Goal: Task Accomplishment & Management: Manage account settings

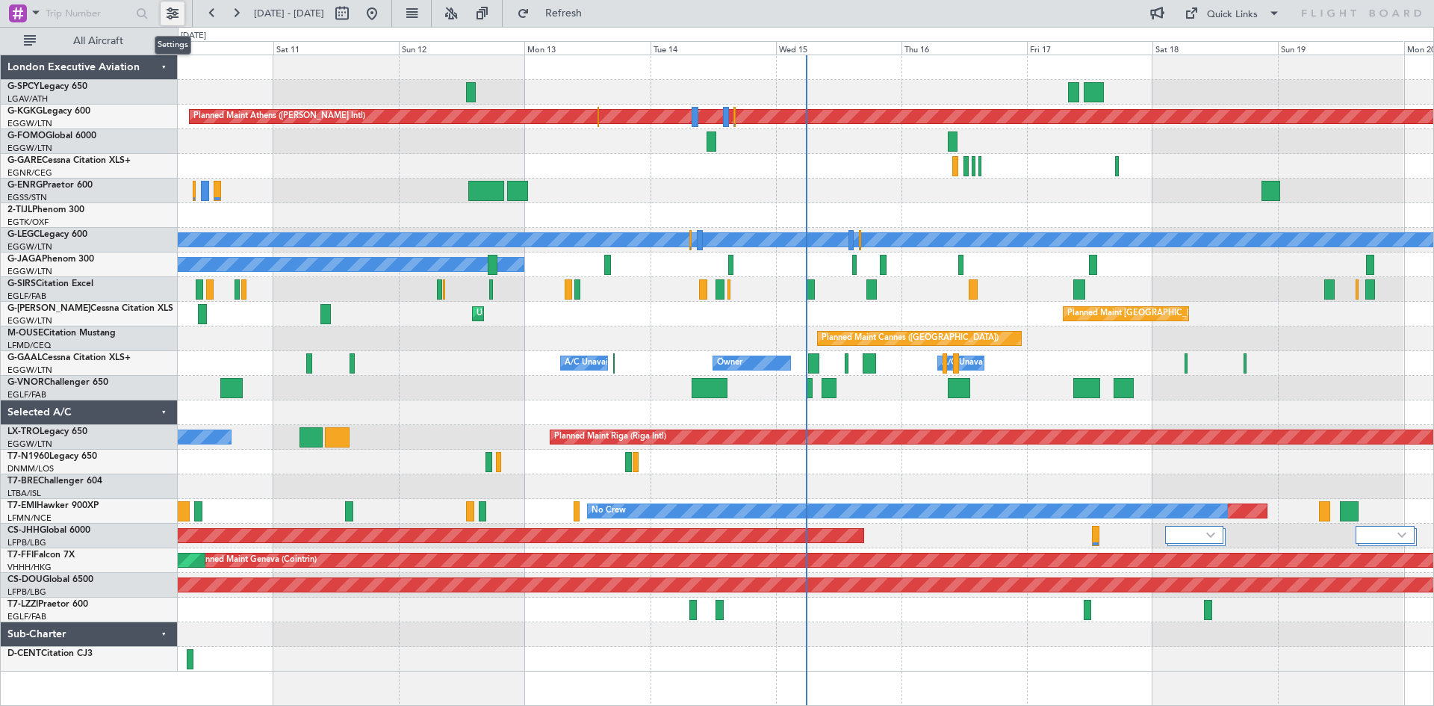
click at [178, 20] on button at bounding box center [173, 13] width 24 height 24
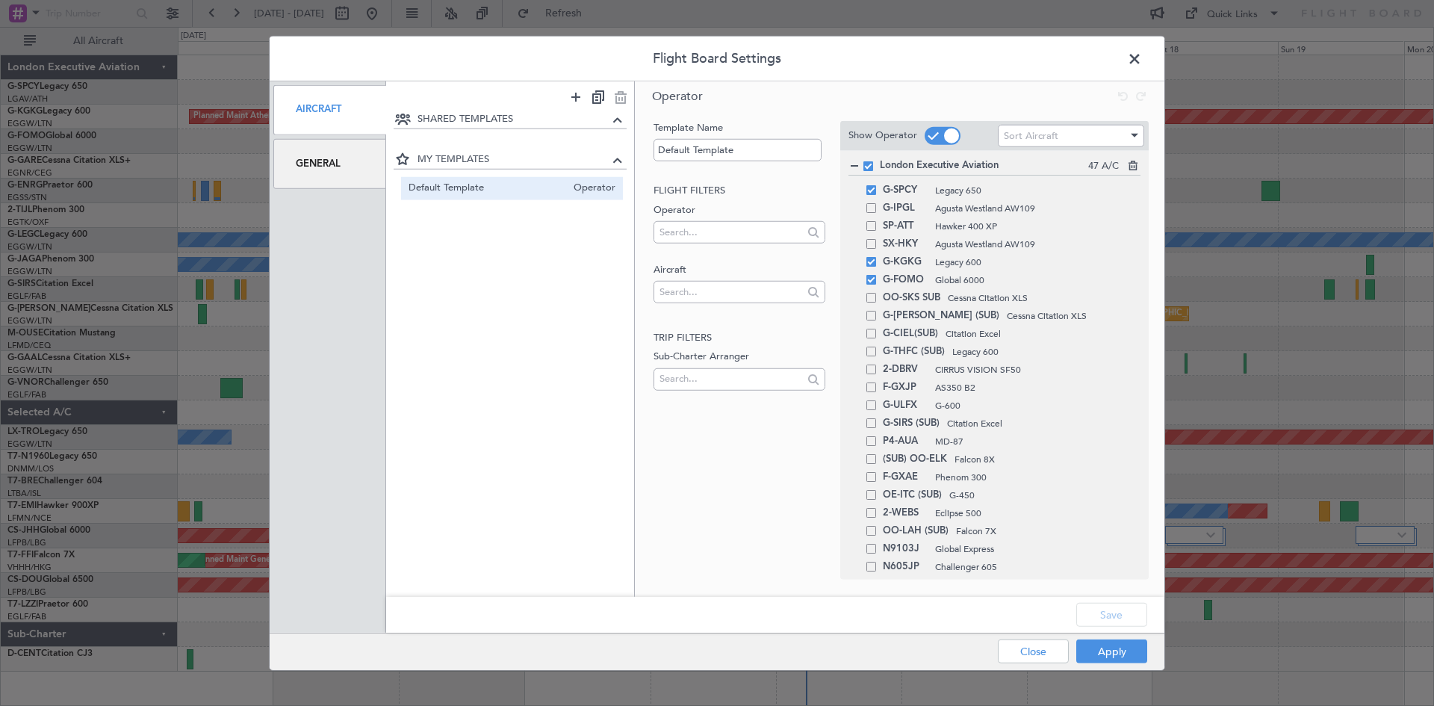
click at [329, 154] on div "General" at bounding box center [329, 164] width 113 height 50
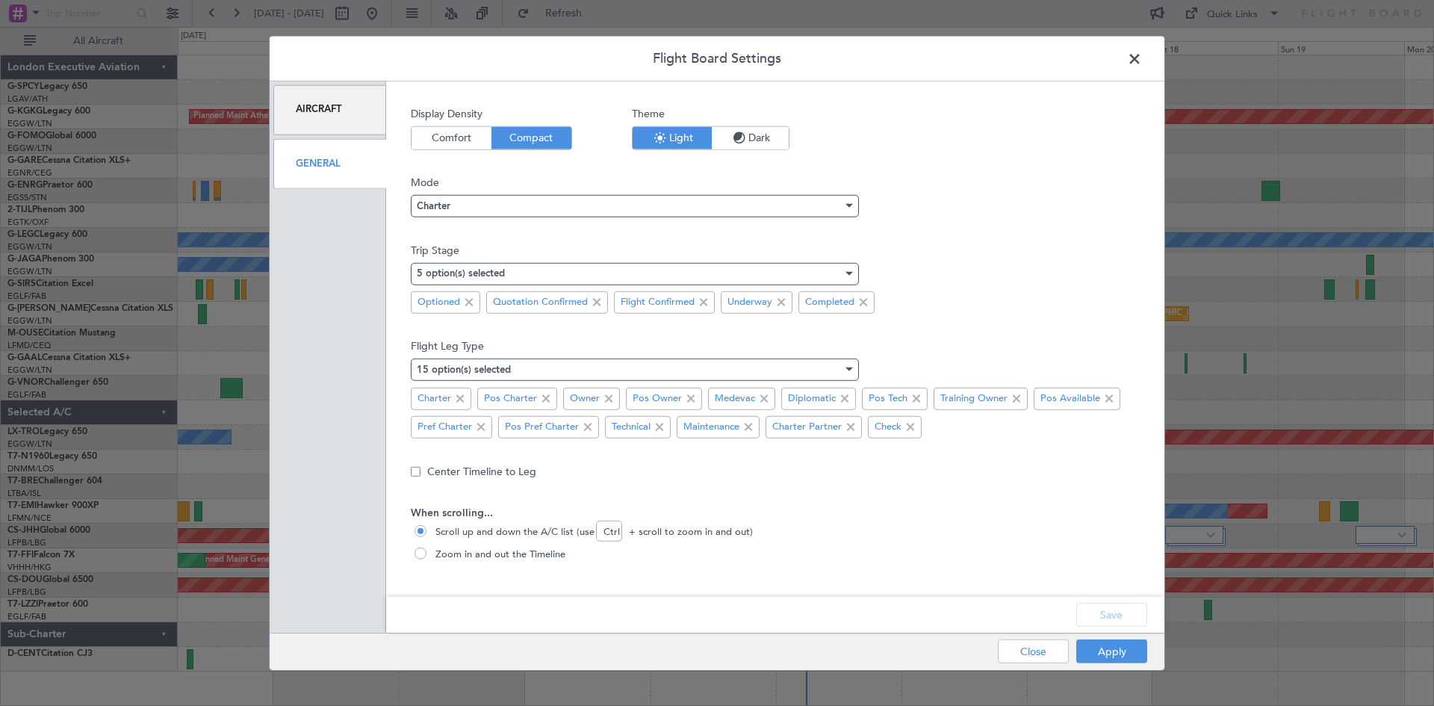
click at [768, 137] on span "Dark" at bounding box center [750, 137] width 77 height 22
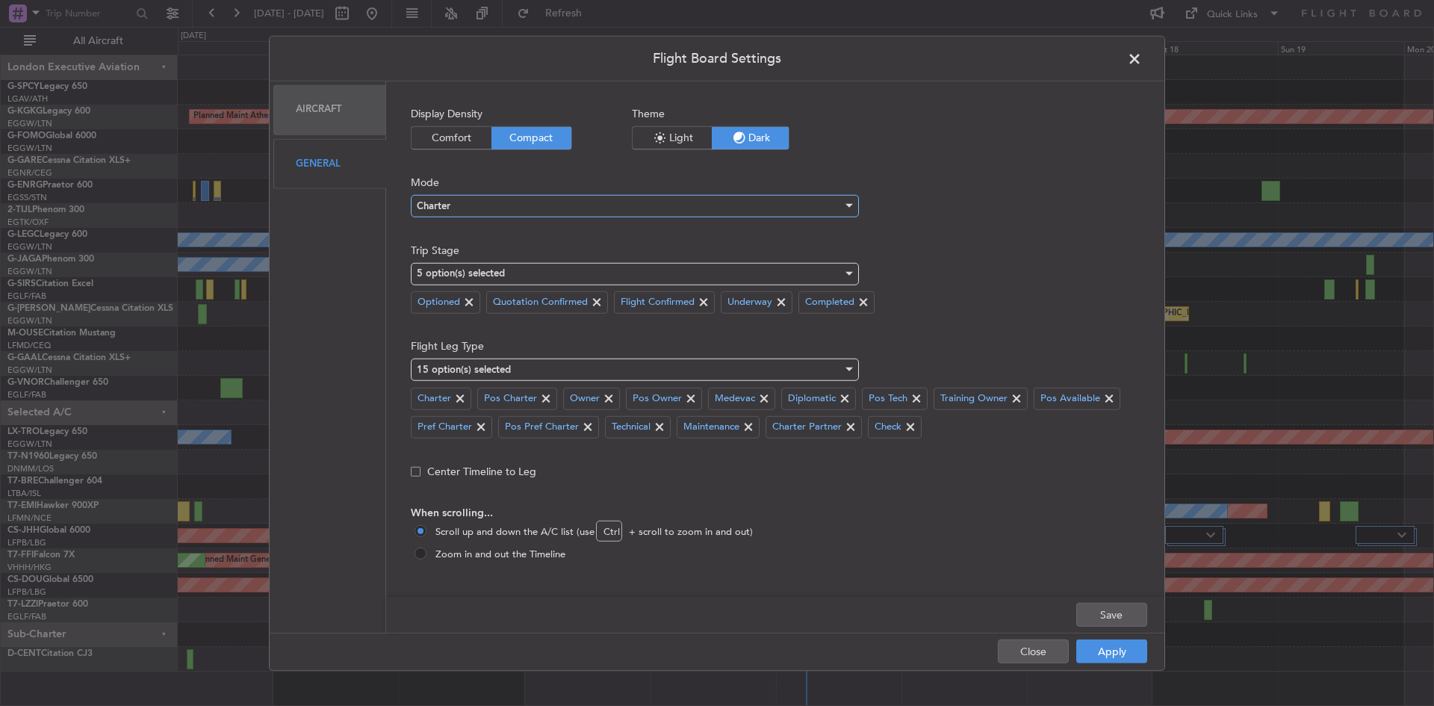
click at [847, 210] on div at bounding box center [847, 206] width 10 height 12
click at [847, 202] on div at bounding box center [717, 353] width 1434 height 706
click at [1120, 652] on button "Apply" at bounding box center [1111, 651] width 71 height 24
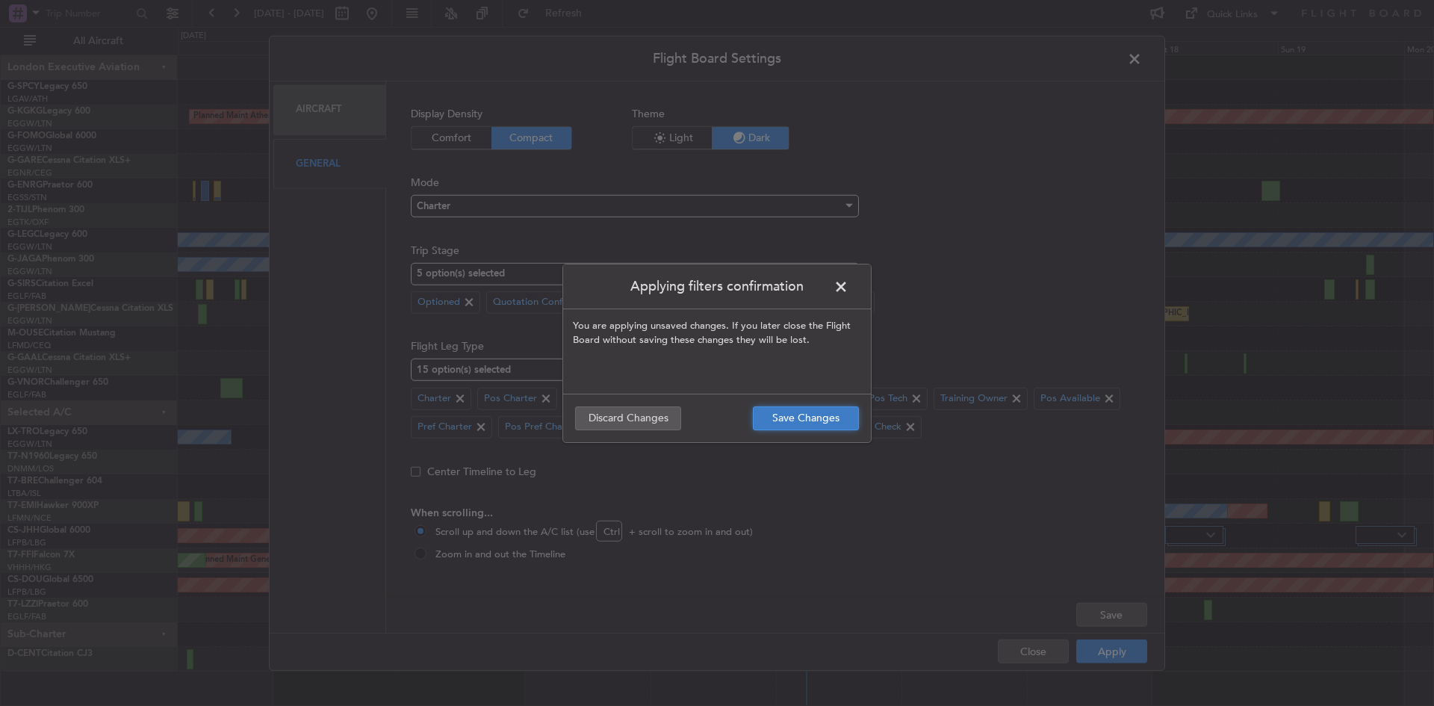
click at [774, 420] on button "Save Changes" at bounding box center [806, 418] width 106 height 24
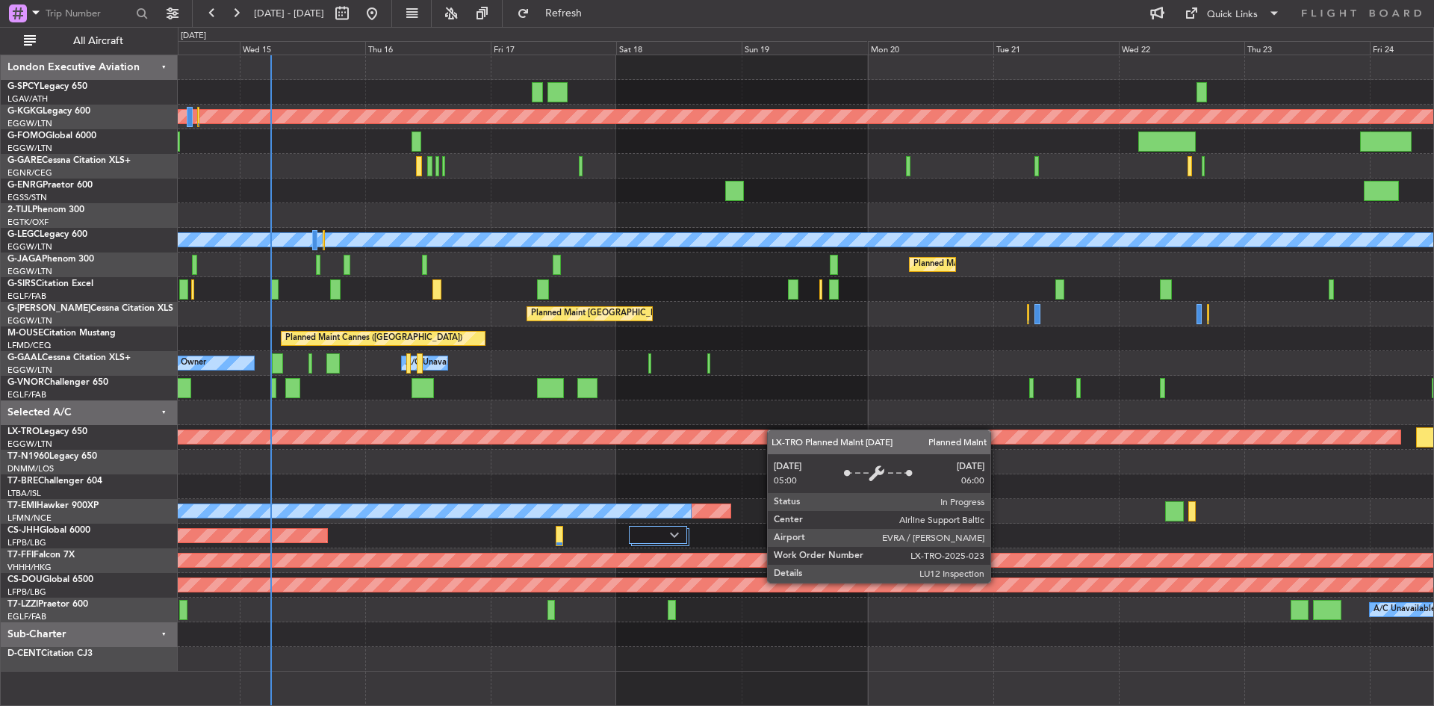
click at [777, 431] on div "Planned Maint Athens ([PERSON_NAME] Intl) Planned Maint [GEOGRAPHIC_DATA] ([GEO…" at bounding box center [805, 363] width 1255 height 616
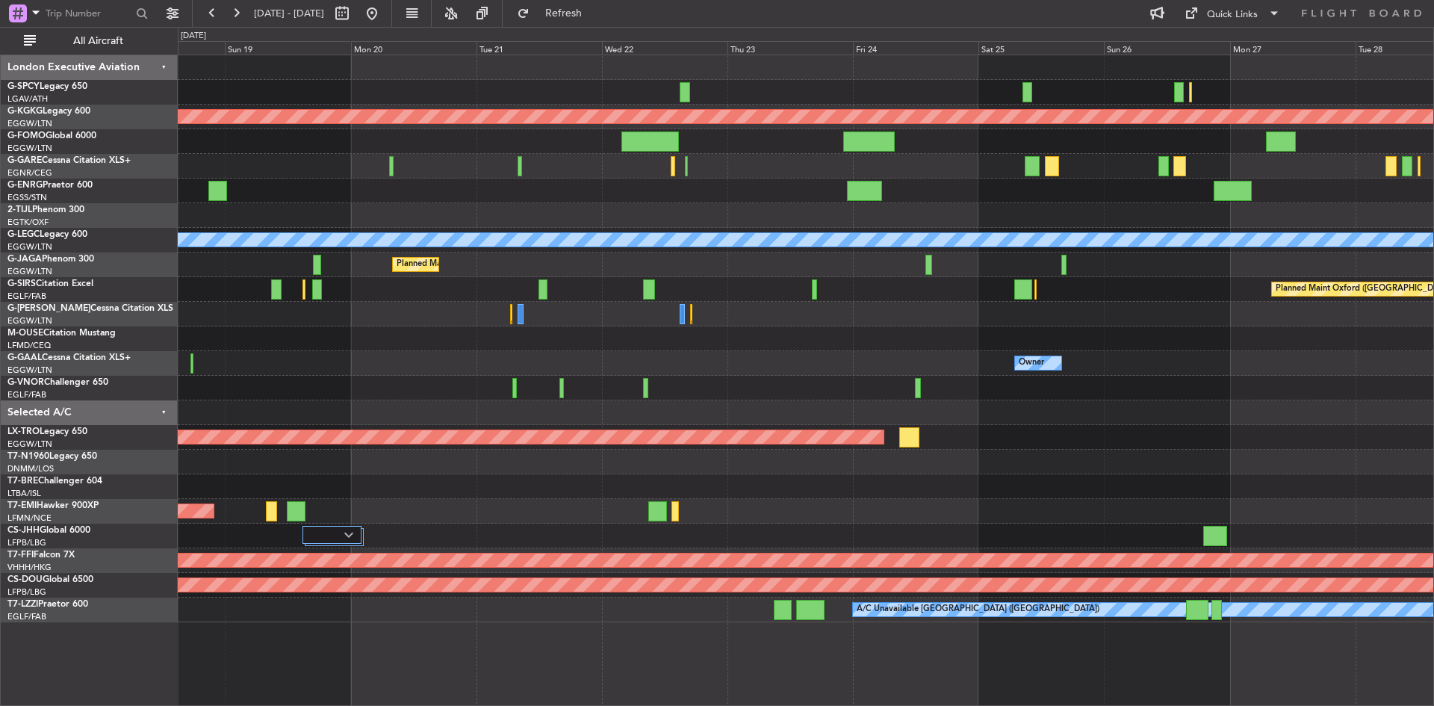
click at [252, 363] on div "Planned Maint Athens ([PERSON_NAME] Intl) Planned Maint [GEOGRAPHIC_DATA] ([GEO…" at bounding box center [805, 338] width 1255 height 567
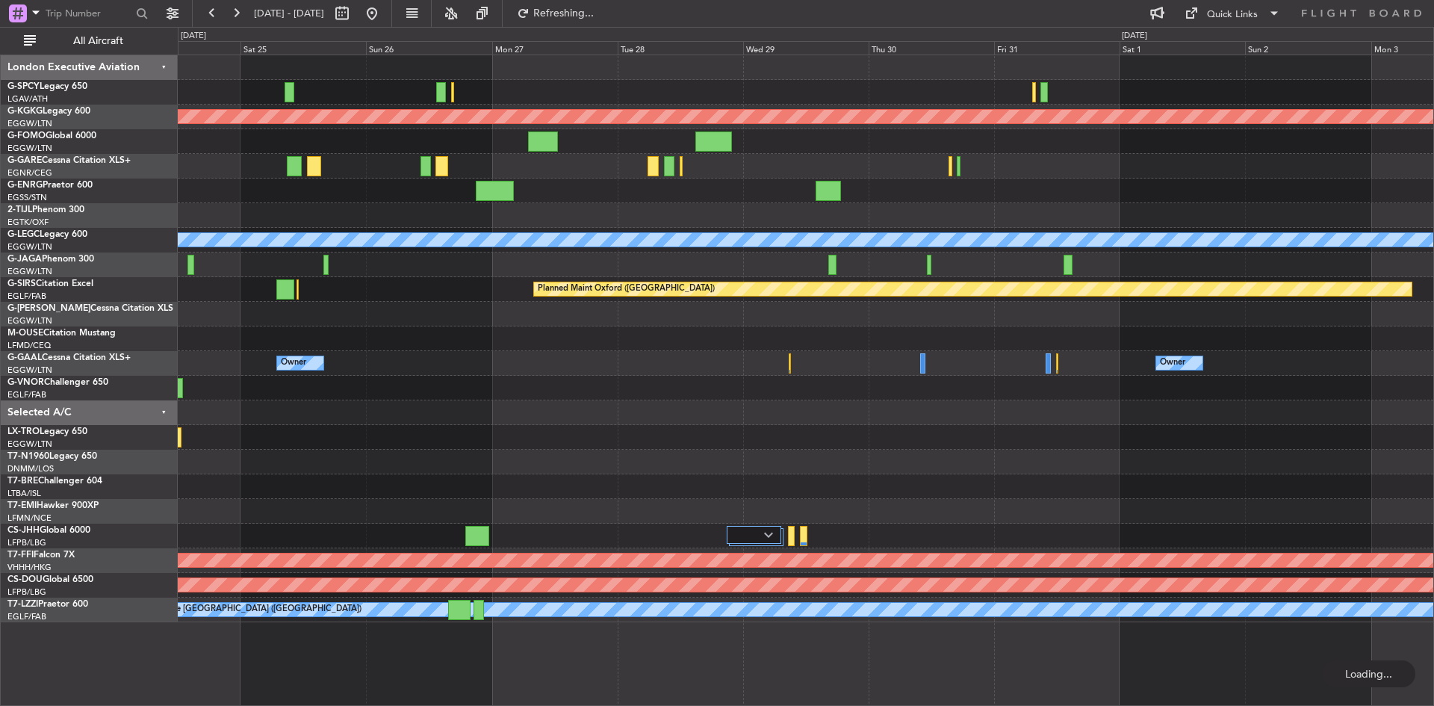
click at [585, 394] on div at bounding box center [805, 388] width 1255 height 25
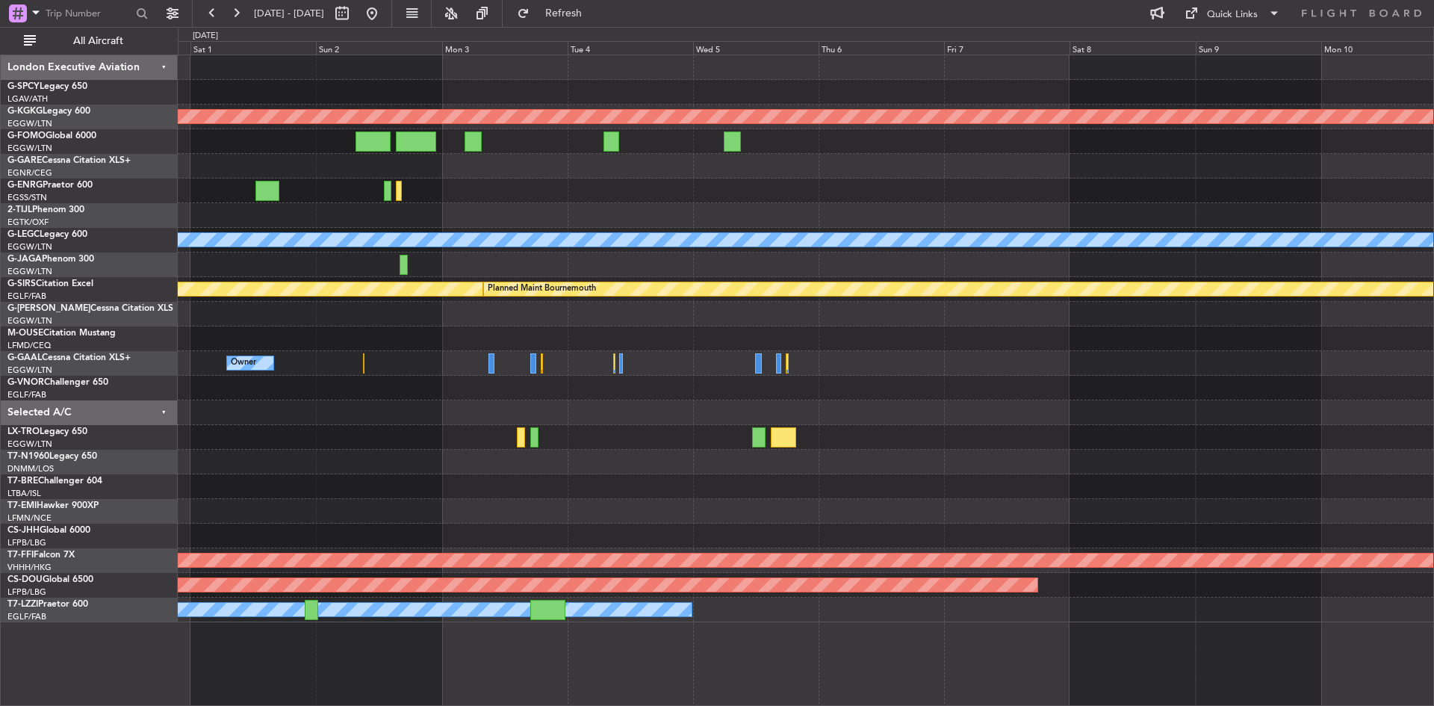
click at [41, 323] on div "Planned Maint Athens ([PERSON_NAME] Intl) A/C Unavailable [GEOGRAPHIC_DATA] ([G…" at bounding box center [717, 366] width 1434 height 679
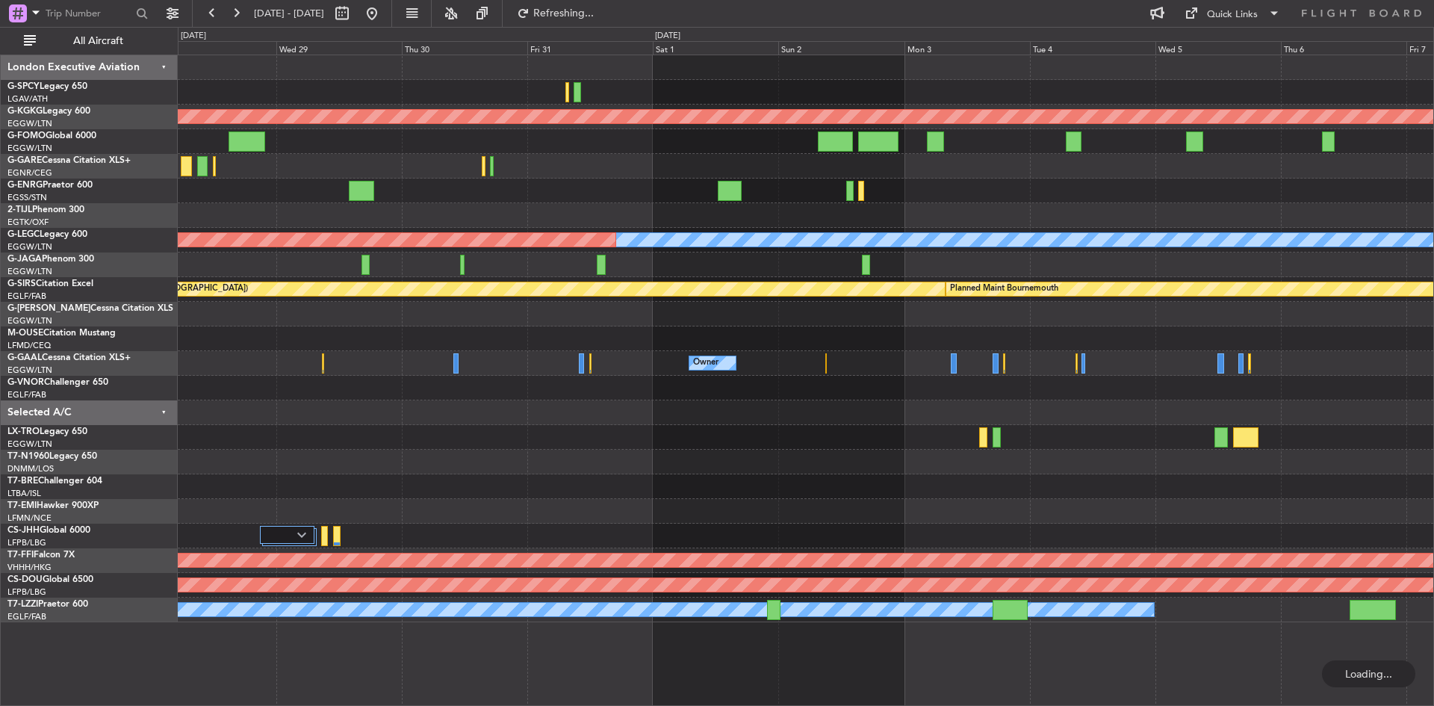
click at [1248, 402] on div "Planned Maint Athens ([PERSON_NAME] Intl) A/C Unavailable [GEOGRAPHIC_DATA] ([G…" at bounding box center [805, 338] width 1255 height 567
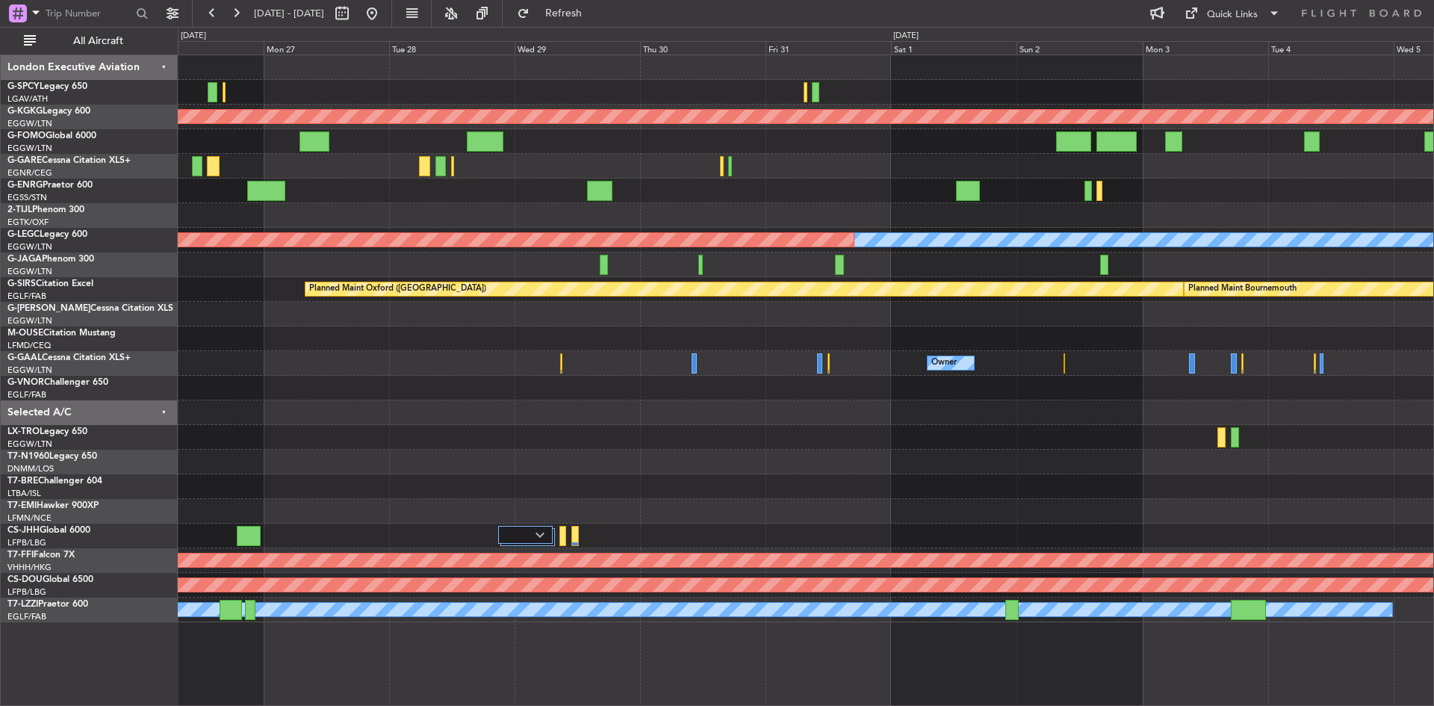
click at [966, 381] on div "Planned Maint Athens ([PERSON_NAME] Intl) A/C Unavailable [GEOGRAPHIC_DATA] ([G…" at bounding box center [805, 338] width 1255 height 567
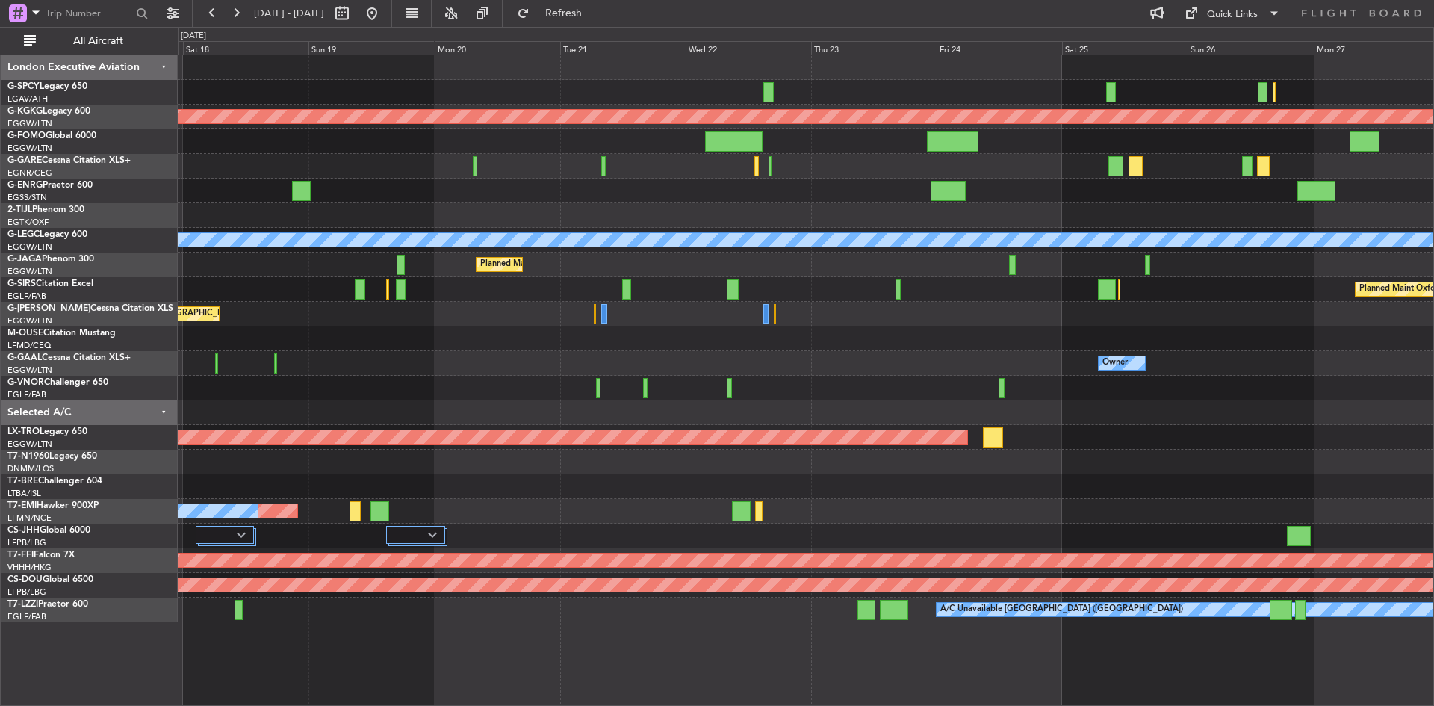
click at [978, 355] on div "Planned Maint Athens ([PERSON_NAME] Intl) Planned Maint [GEOGRAPHIC_DATA] ([GEO…" at bounding box center [805, 338] width 1255 height 567
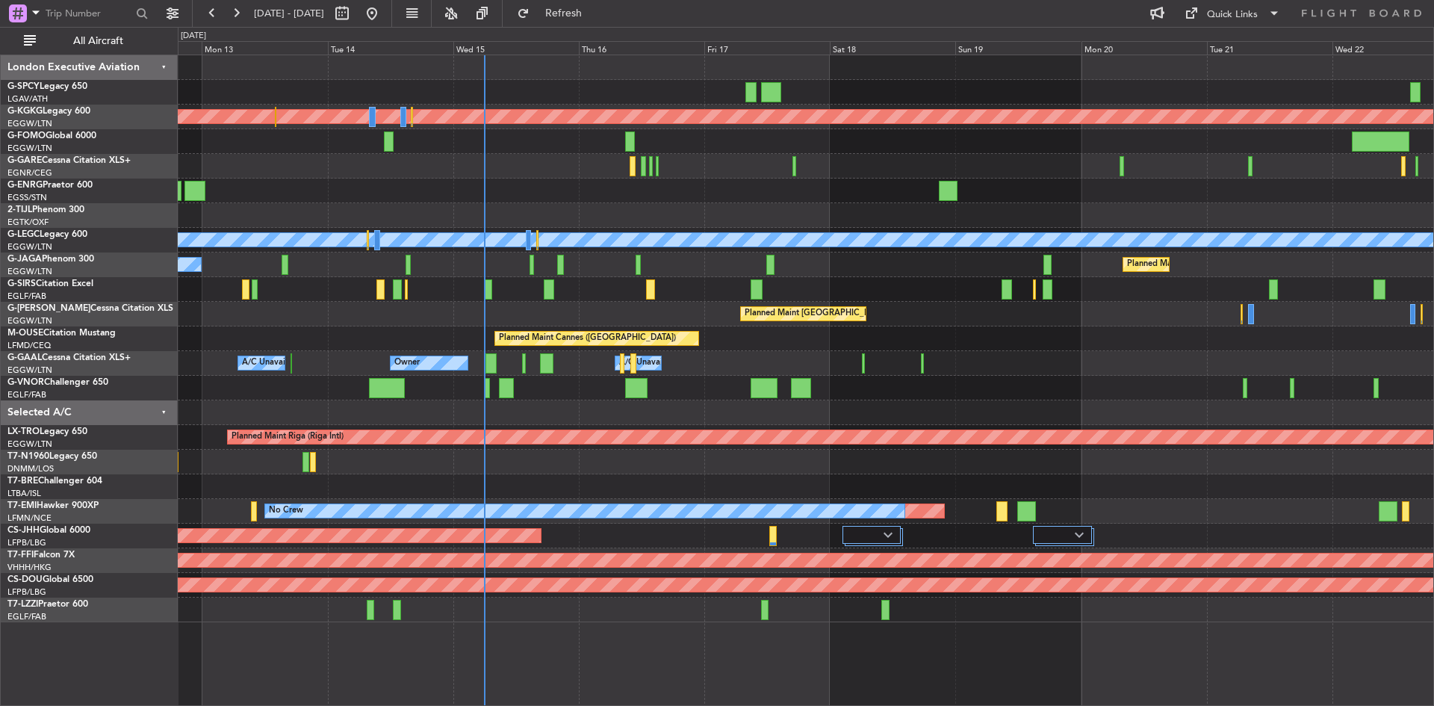
click at [963, 332] on div "Planned Maint Athens ([PERSON_NAME] Intl) Planned Maint [GEOGRAPHIC_DATA] ([GEO…" at bounding box center [805, 338] width 1255 height 567
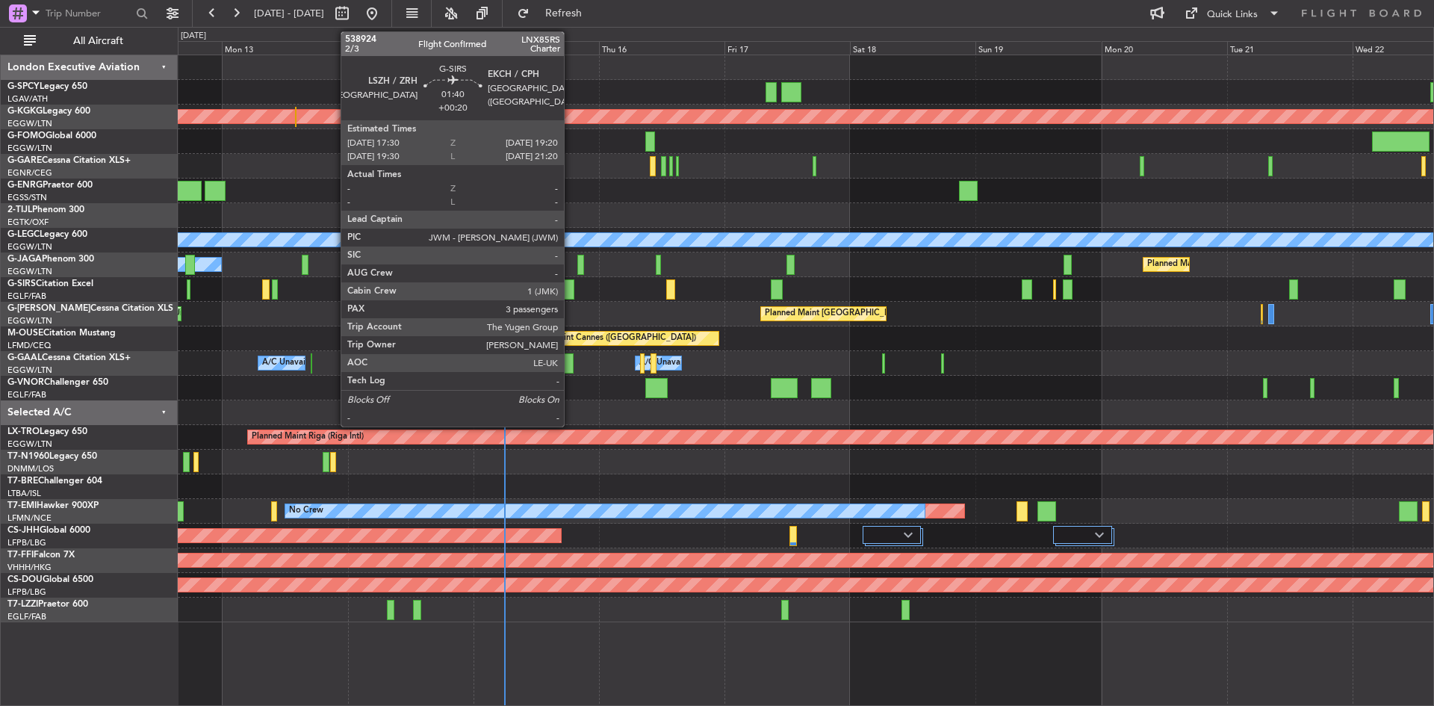
click at [571, 293] on div at bounding box center [569, 289] width 10 height 20
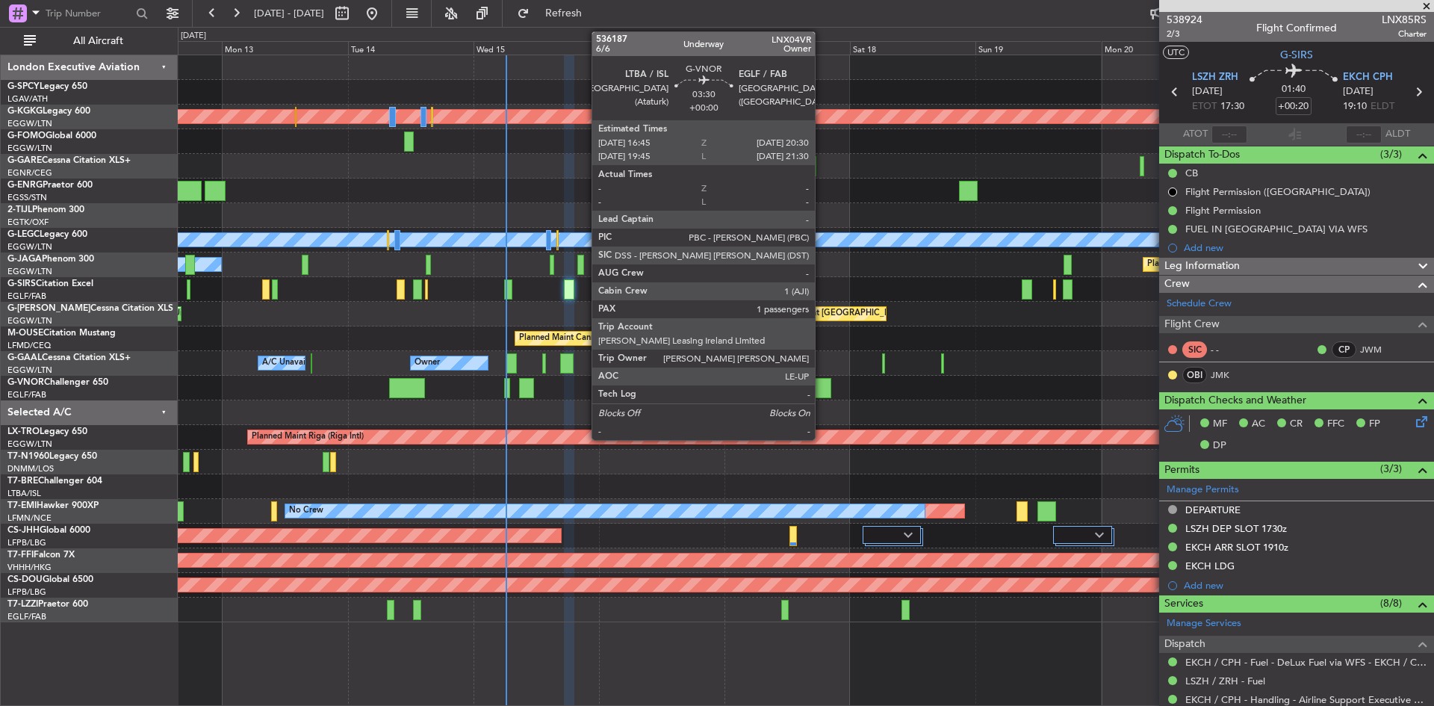
click at [821, 388] on div at bounding box center [821, 388] width 20 height 20
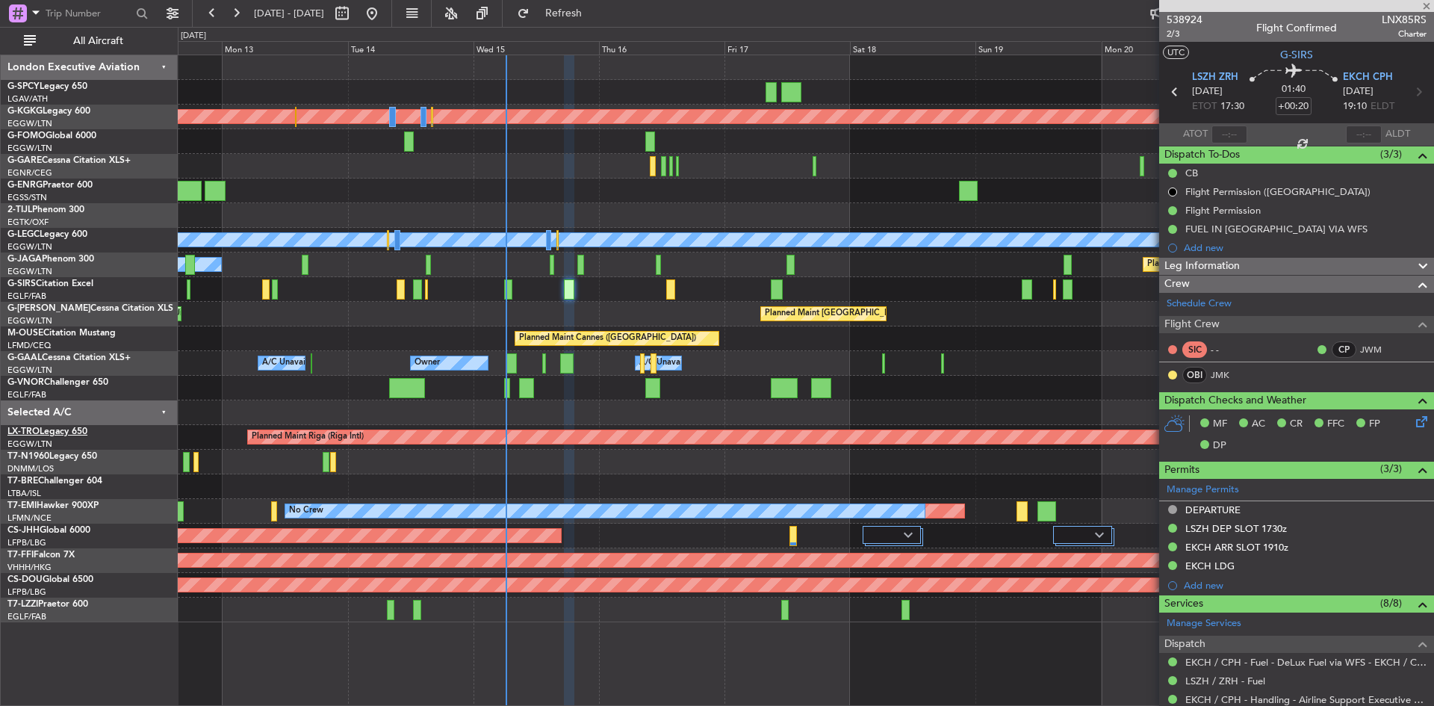
type input "1"
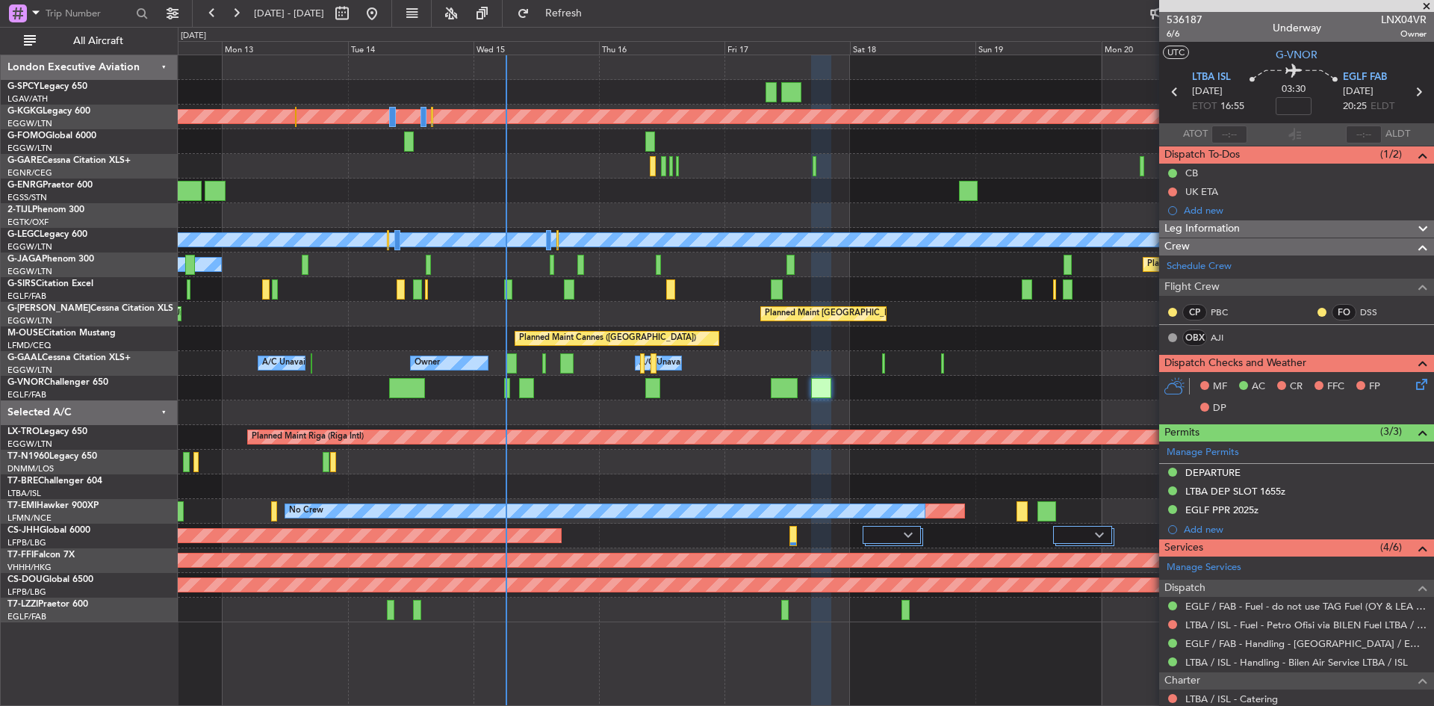
click at [562, 270] on div "No Crew Planned Maint [GEOGRAPHIC_DATA] ([GEOGRAPHIC_DATA])" at bounding box center [805, 264] width 1255 height 25
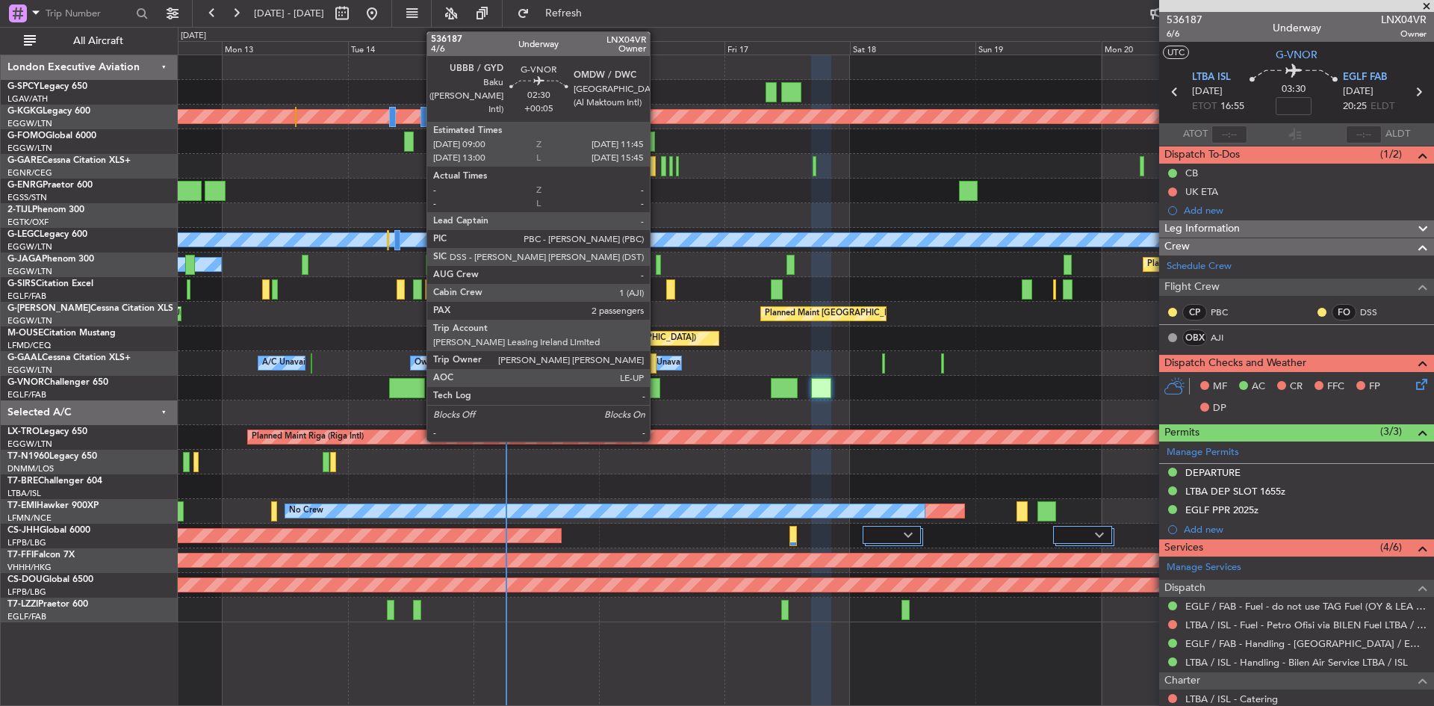
click at [656, 394] on div at bounding box center [652, 388] width 15 height 20
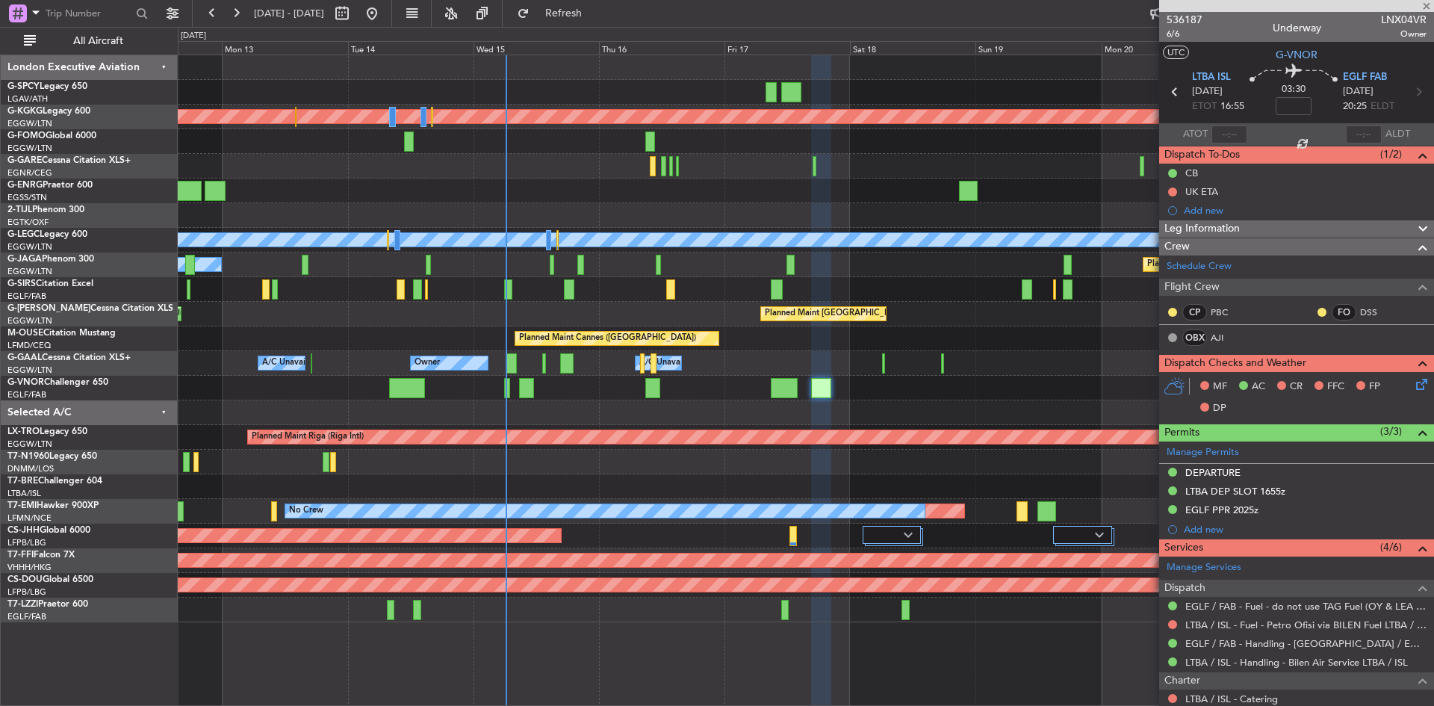
type input "+00:05"
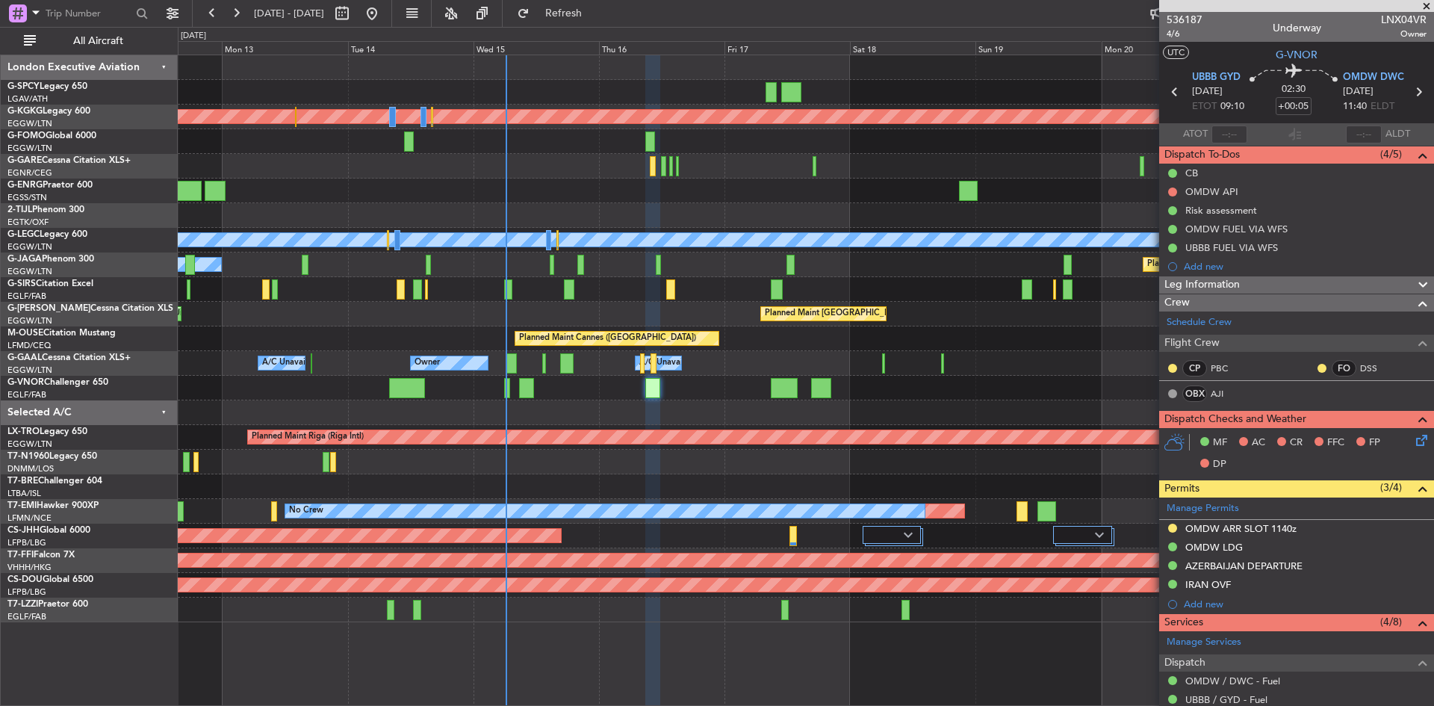
click at [1426, 5] on span at bounding box center [1426, 6] width 15 height 13
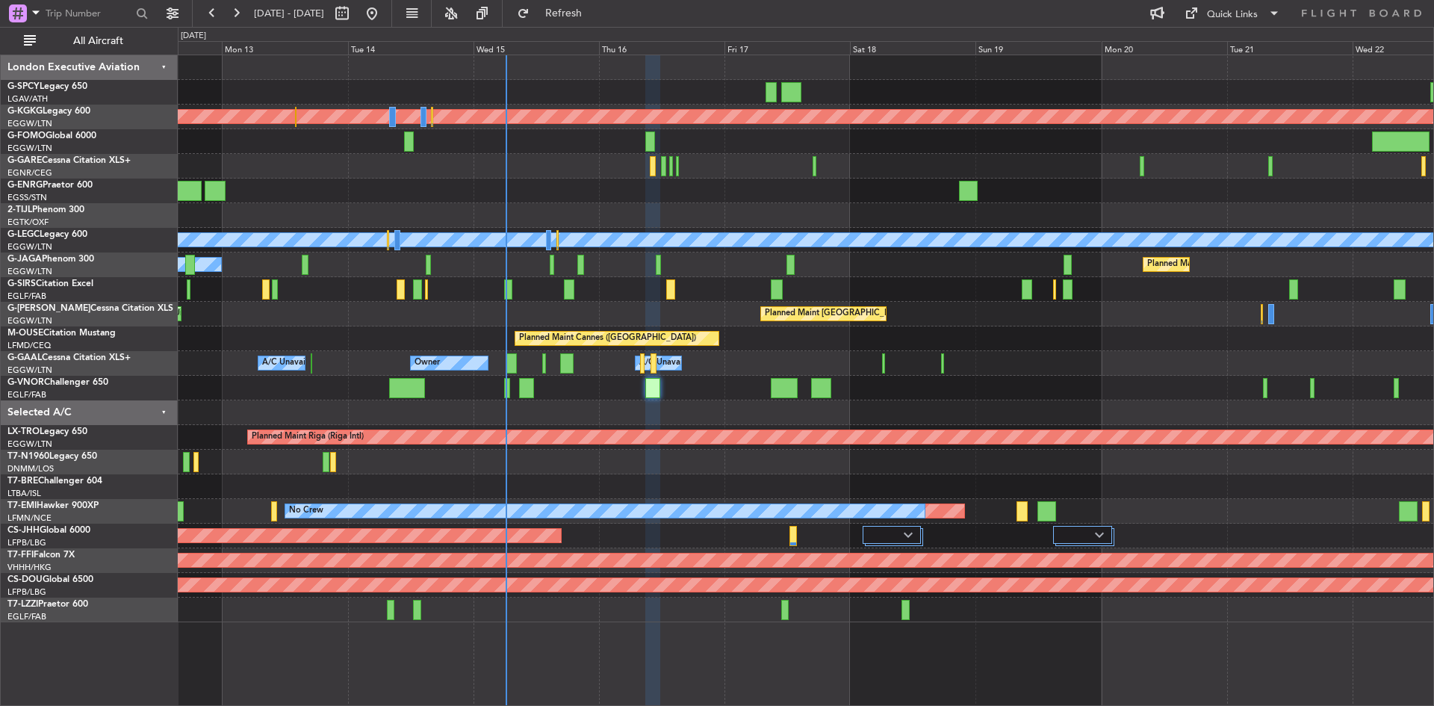
type input "0"
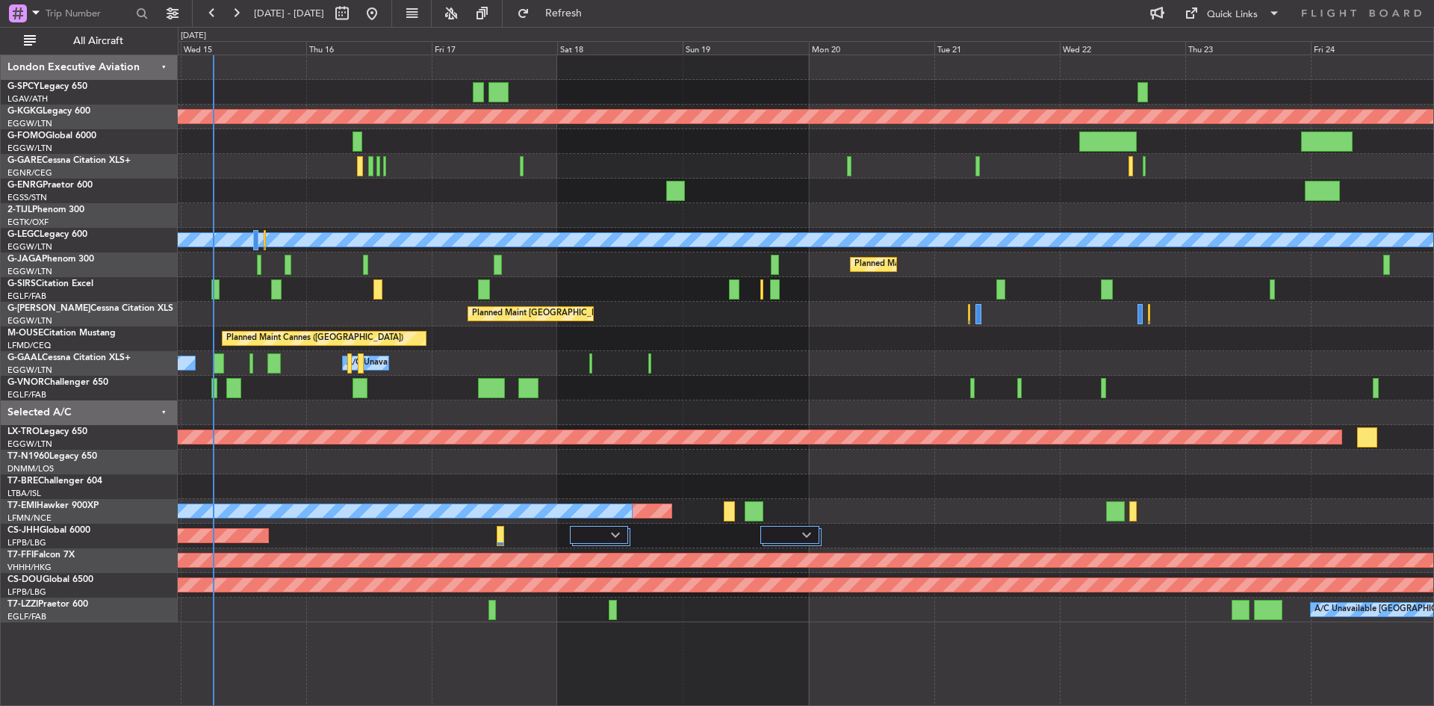
click at [465, 198] on div at bounding box center [805, 190] width 1255 height 25
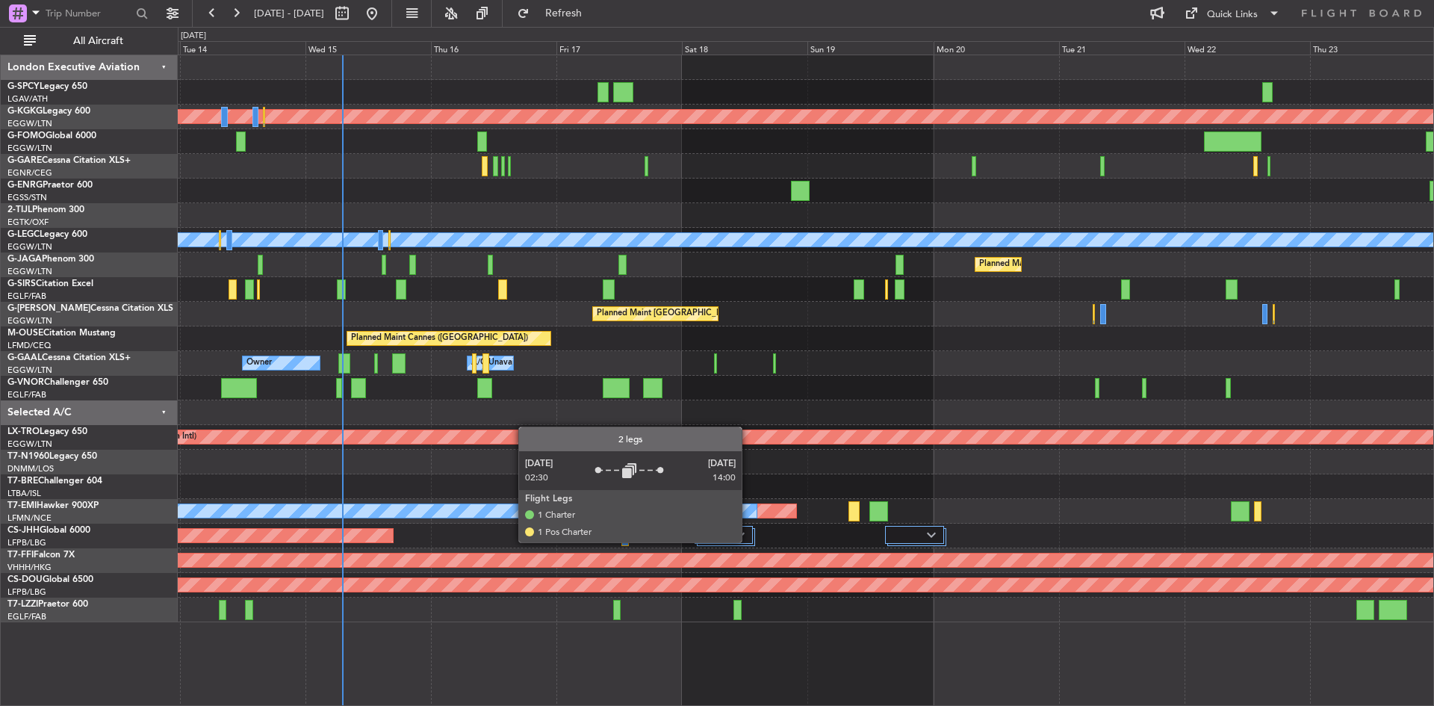
click at [748, 541] on div at bounding box center [723, 535] width 58 height 18
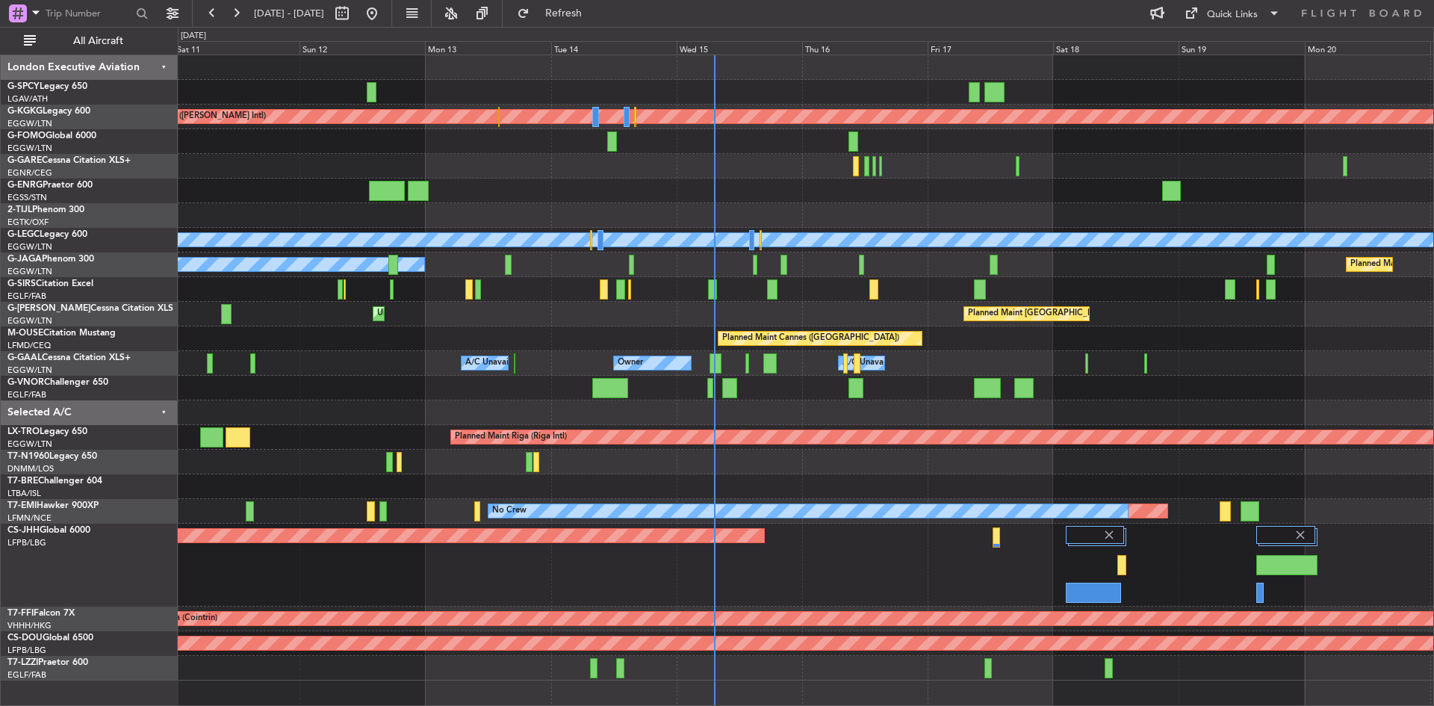
click at [893, 328] on div "Planned Maint Athens ([PERSON_NAME] Intl) Unplanned Maint [GEOGRAPHIC_DATA] (At…" at bounding box center [805, 367] width 1255 height 625
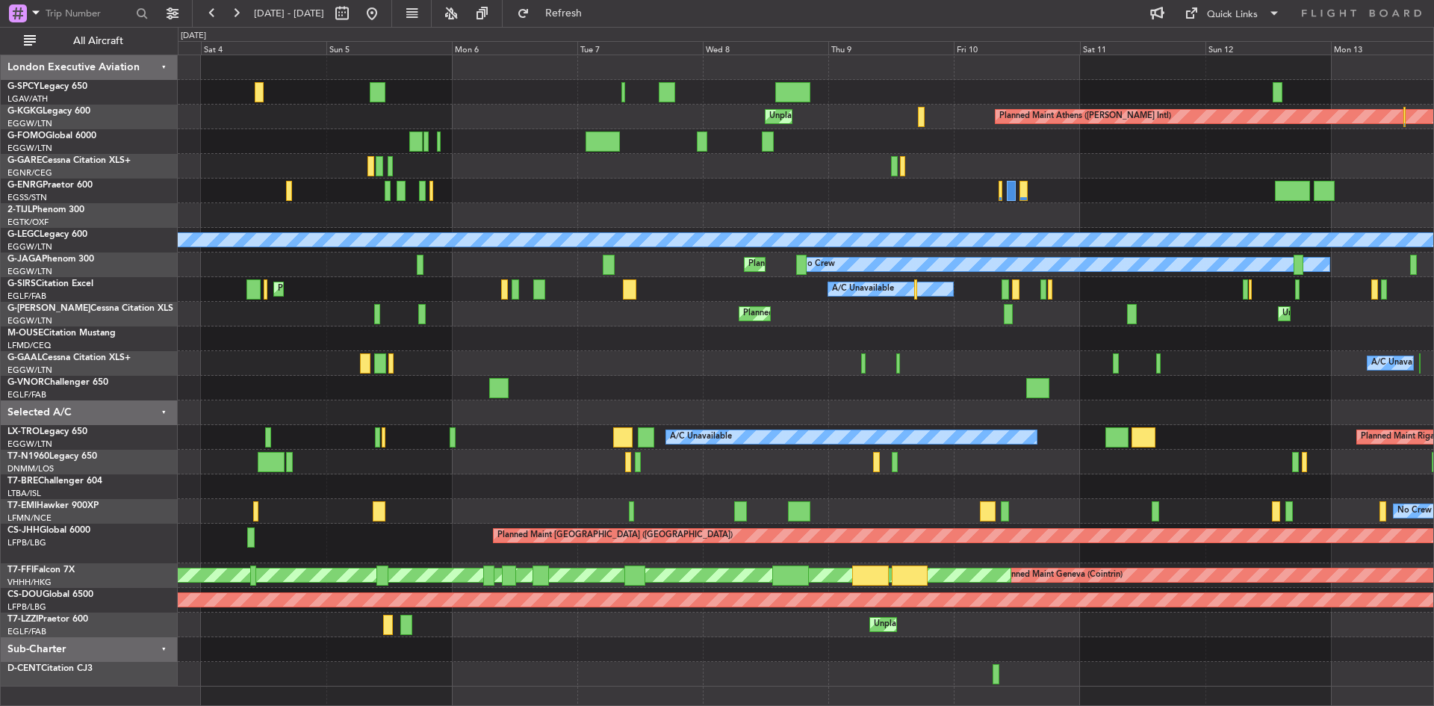
click at [692, 422] on div "Unplanned Maint [GEOGRAPHIC_DATA] Planned Maint [GEOGRAPHIC_DATA] Planned Maint…" at bounding box center [805, 370] width 1255 height 631
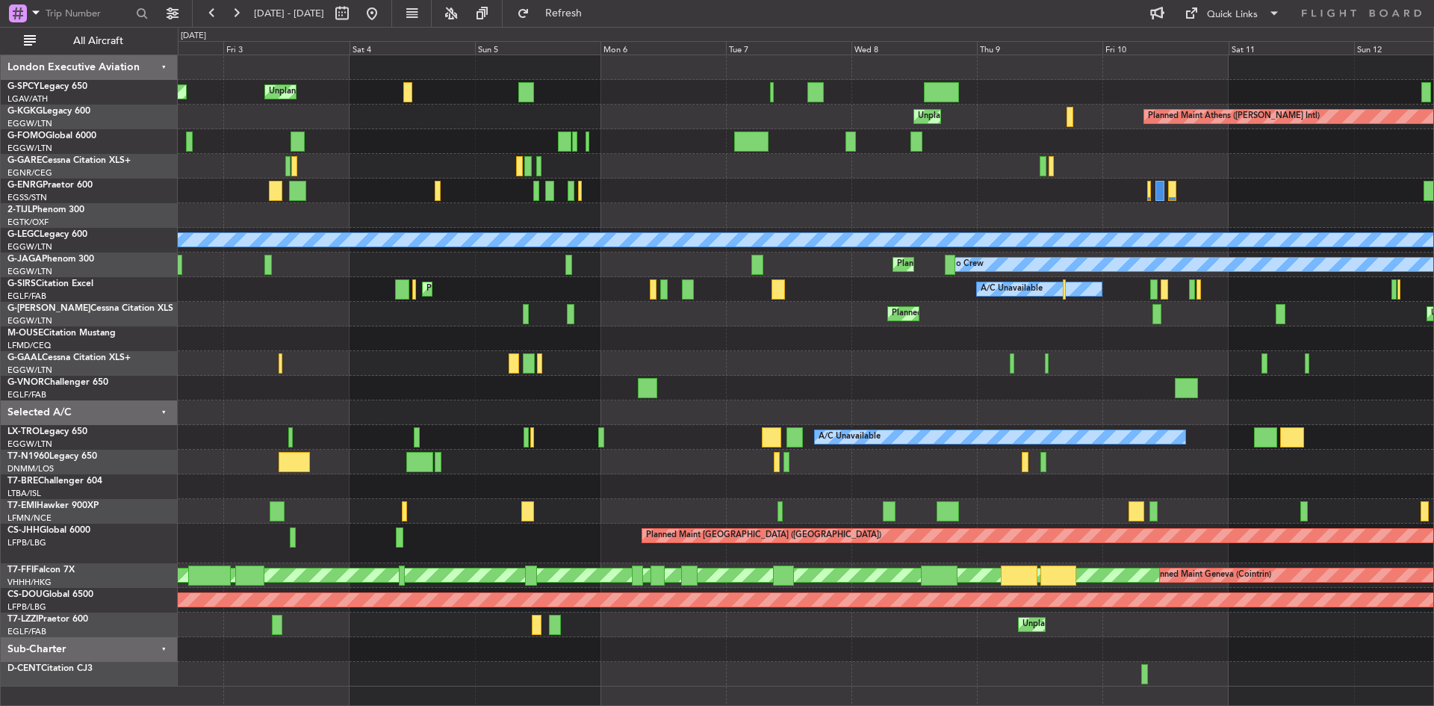
click at [838, 352] on div "Unplanned Maint [GEOGRAPHIC_DATA] Planned Maint [GEOGRAPHIC_DATA] Planned Maint…" at bounding box center [805, 370] width 1255 height 631
click at [384, 17] on button at bounding box center [372, 13] width 24 height 24
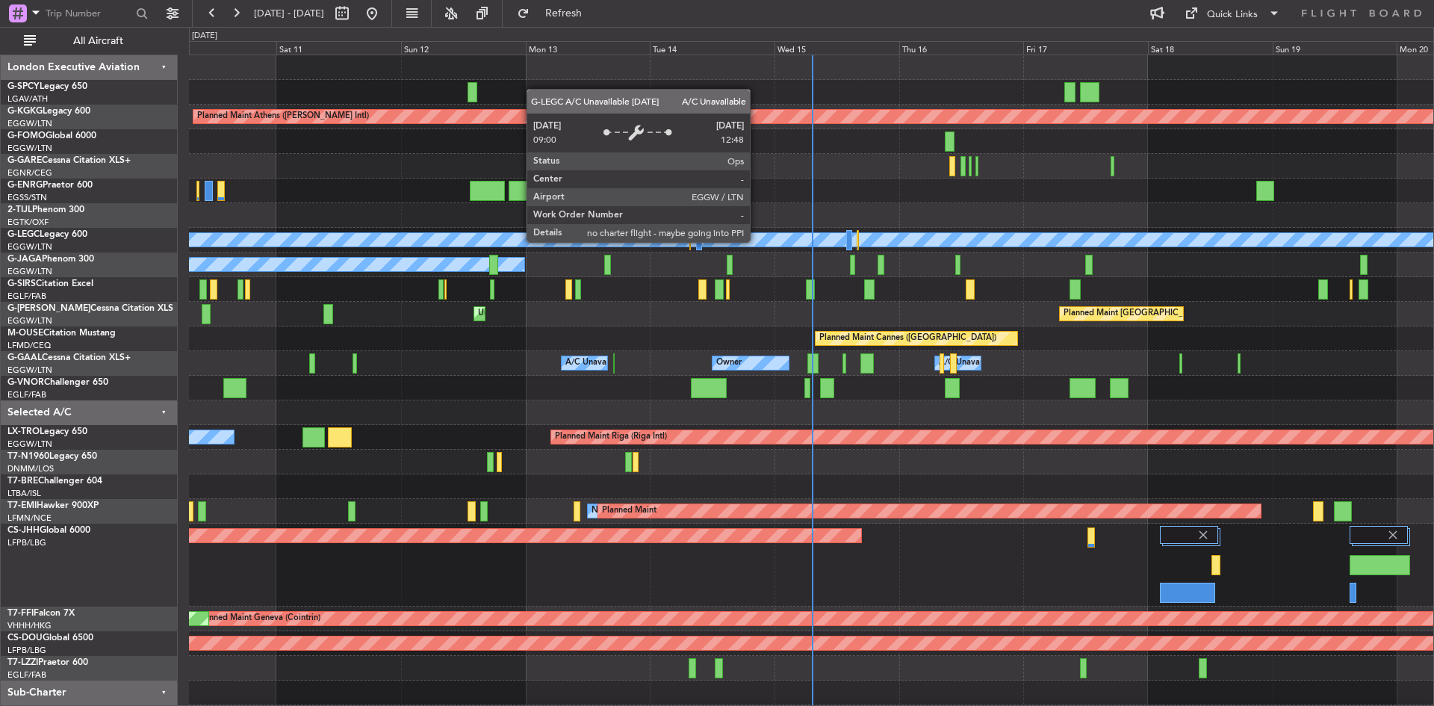
click at [756, 241] on div "A/C Unavailable [GEOGRAPHIC_DATA] ([GEOGRAPHIC_DATA])" at bounding box center [812, 239] width 3732 height 13
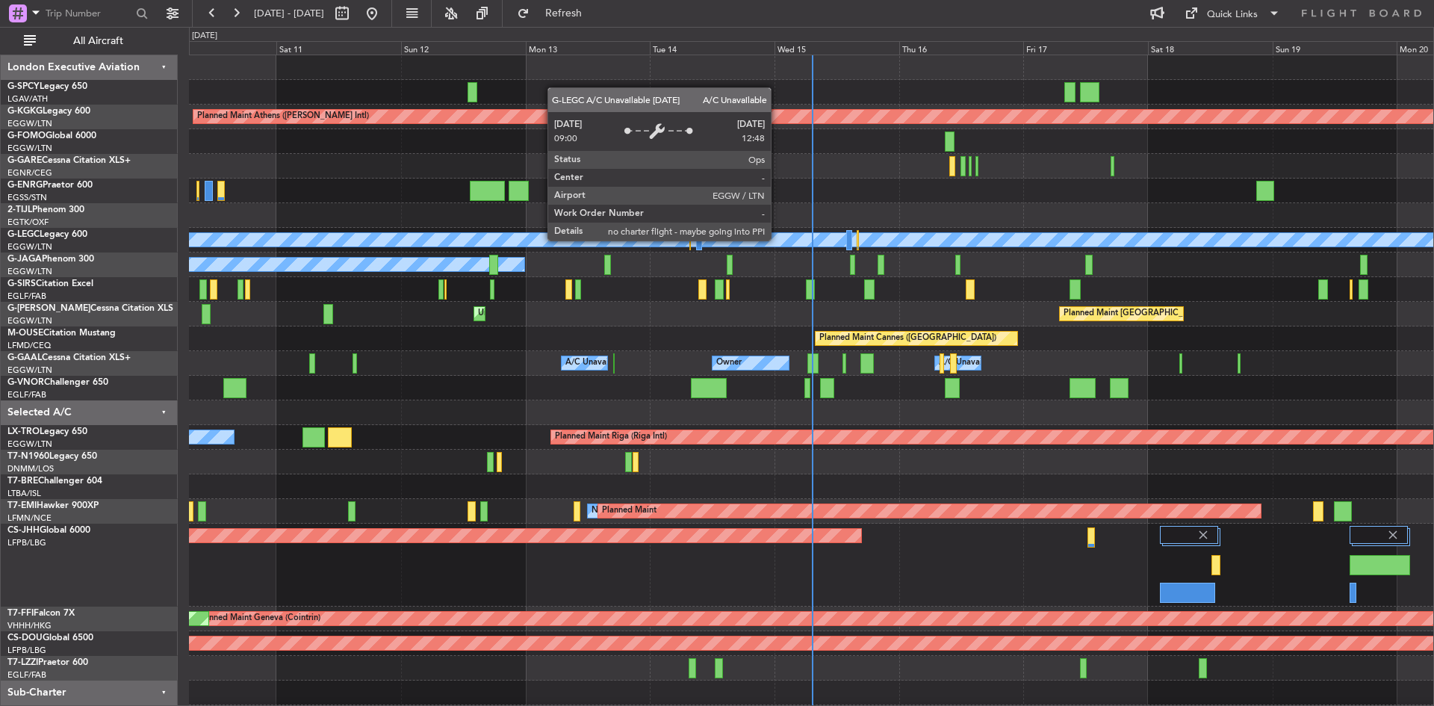
click at [777, 240] on div "A/C Unavailable [GEOGRAPHIC_DATA] ([GEOGRAPHIC_DATA])" at bounding box center [812, 239] width 3732 height 13
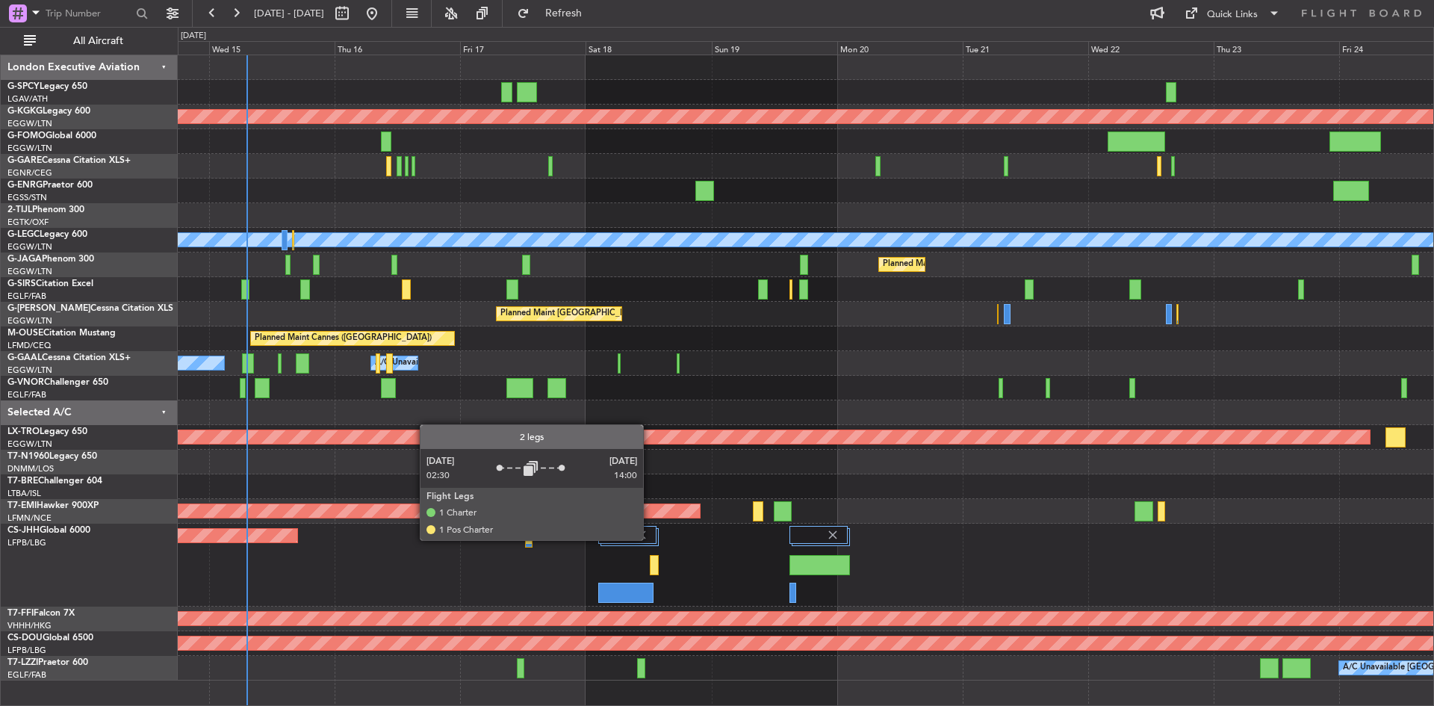
click at [650, 539] on div at bounding box center [627, 535] width 58 height 18
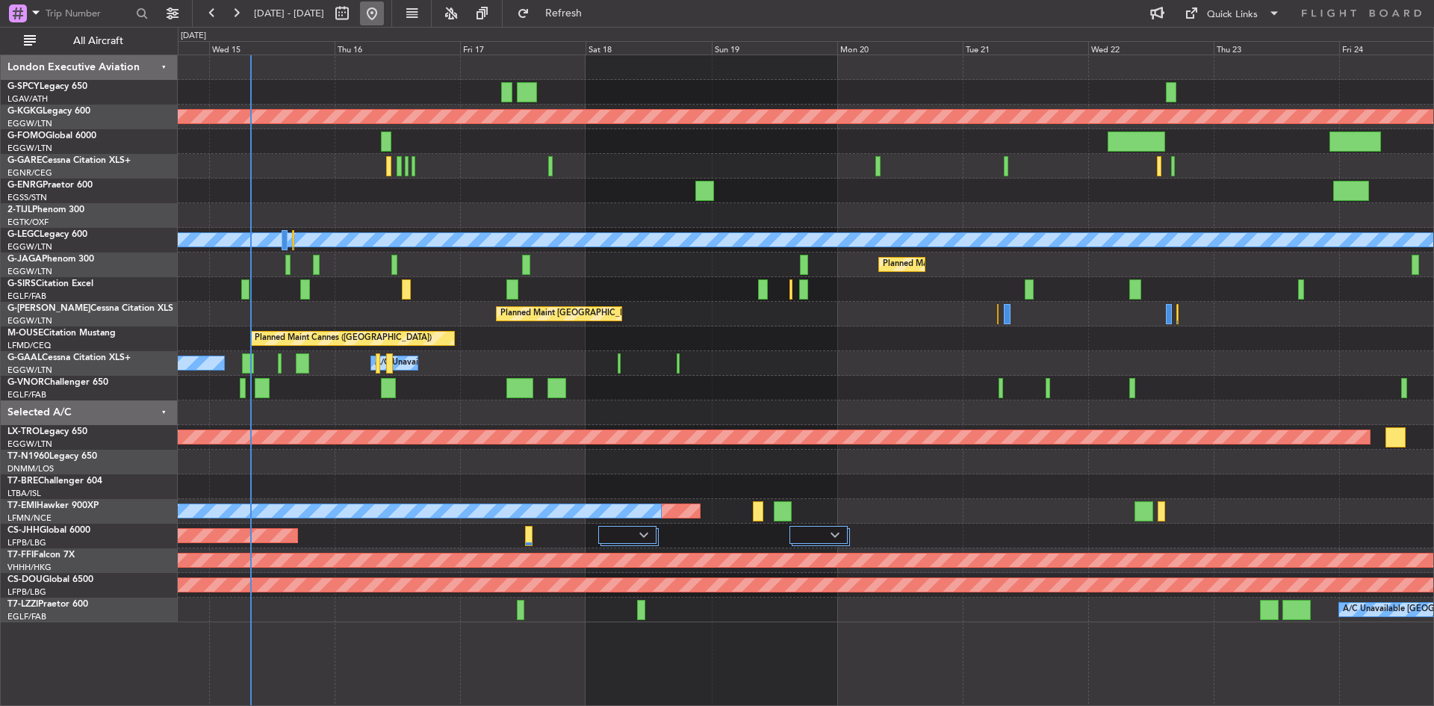
click at [384, 7] on button at bounding box center [372, 13] width 24 height 24
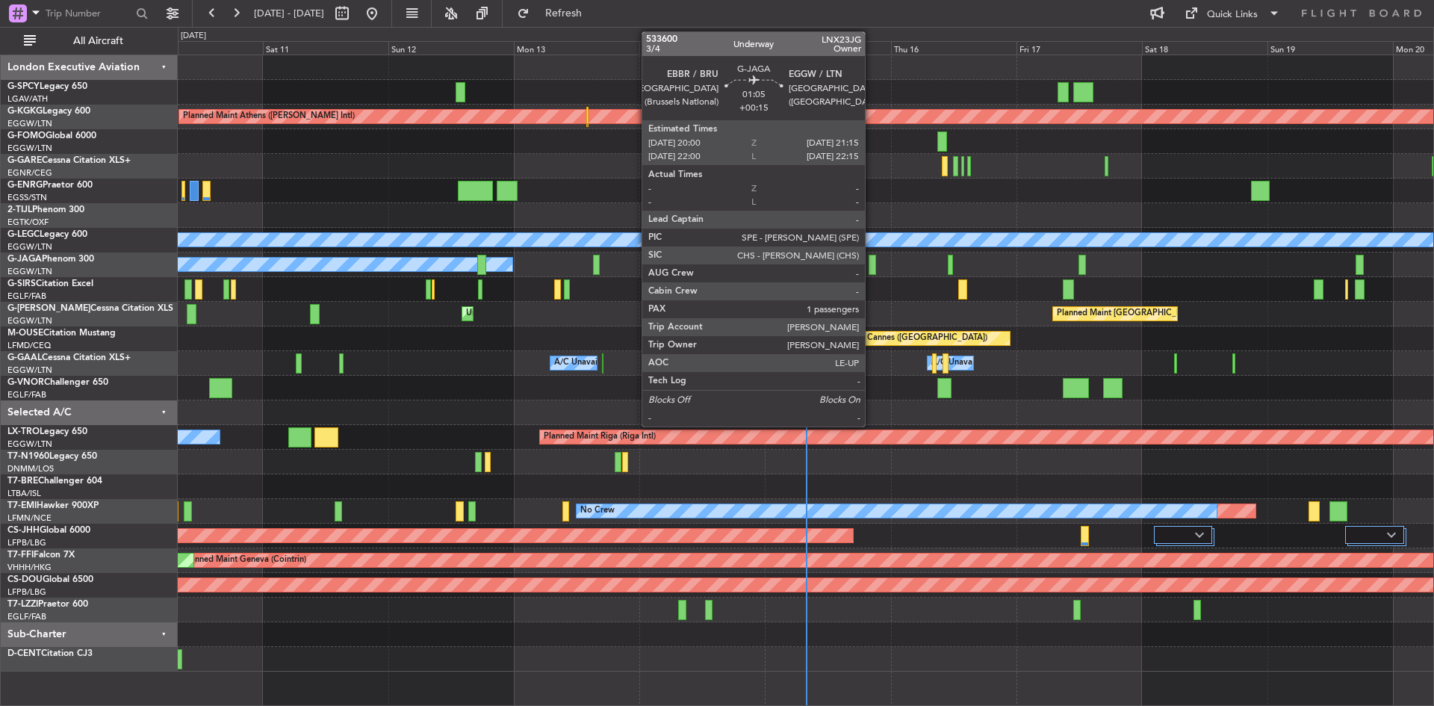
click at [871, 259] on div at bounding box center [871, 265] width 7 height 20
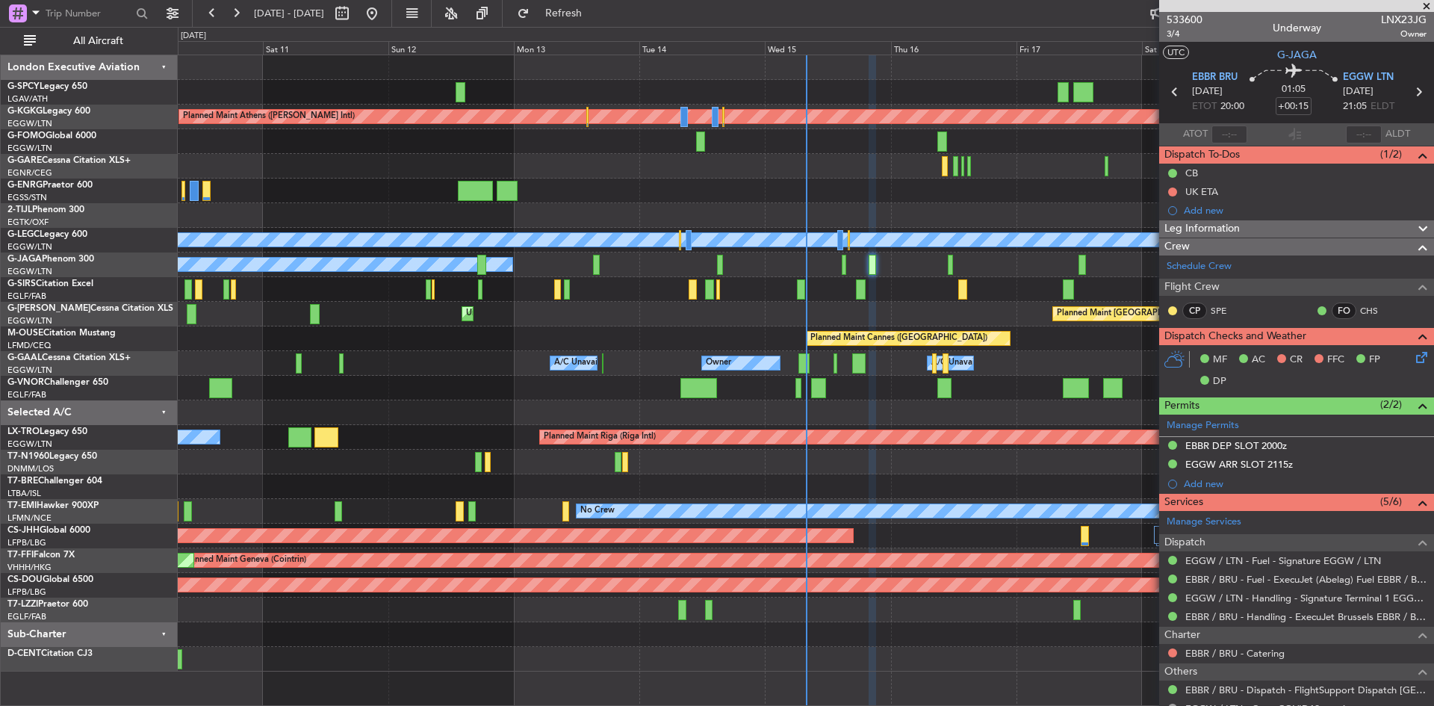
click at [1413, 357] on icon at bounding box center [1419, 355] width 12 height 12
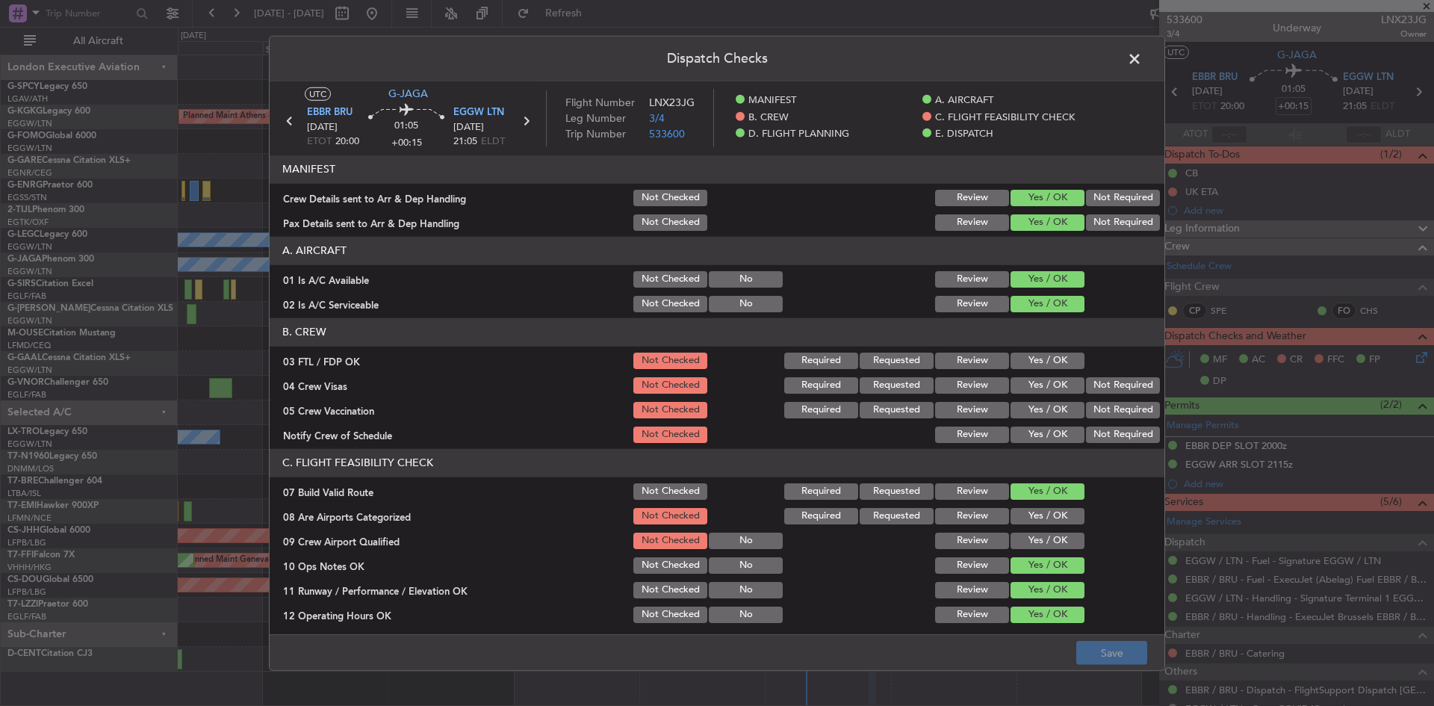
click at [1032, 358] on button "Yes / OK" at bounding box center [1047, 360] width 74 height 16
click at [1093, 386] on button "Not Required" at bounding box center [1123, 385] width 74 height 16
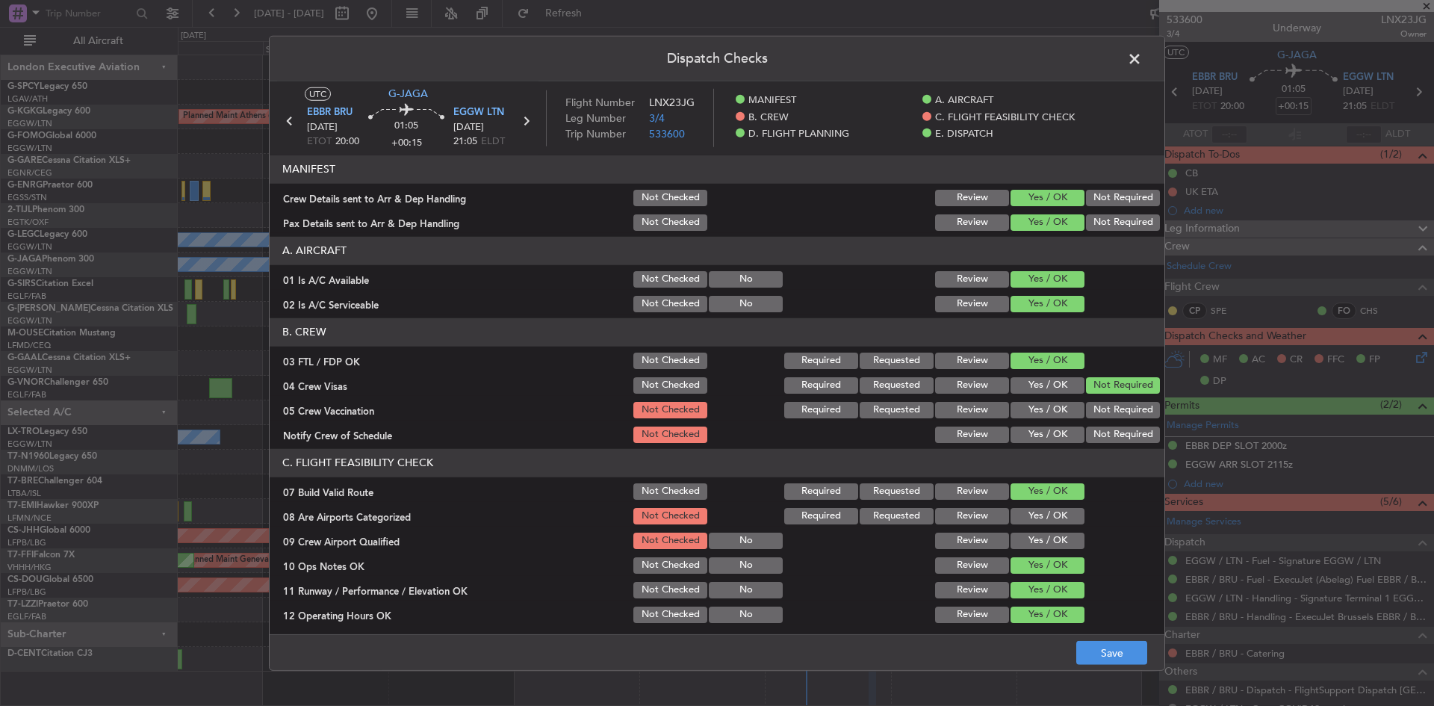
click at [1098, 412] on button "Not Required" at bounding box center [1123, 410] width 74 height 16
click at [1045, 432] on button "Yes / OK" at bounding box center [1047, 434] width 74 height 16
click at [1051, 517] on button "Yes / OK" at bounding box center [1047, 516] width 74 height 16
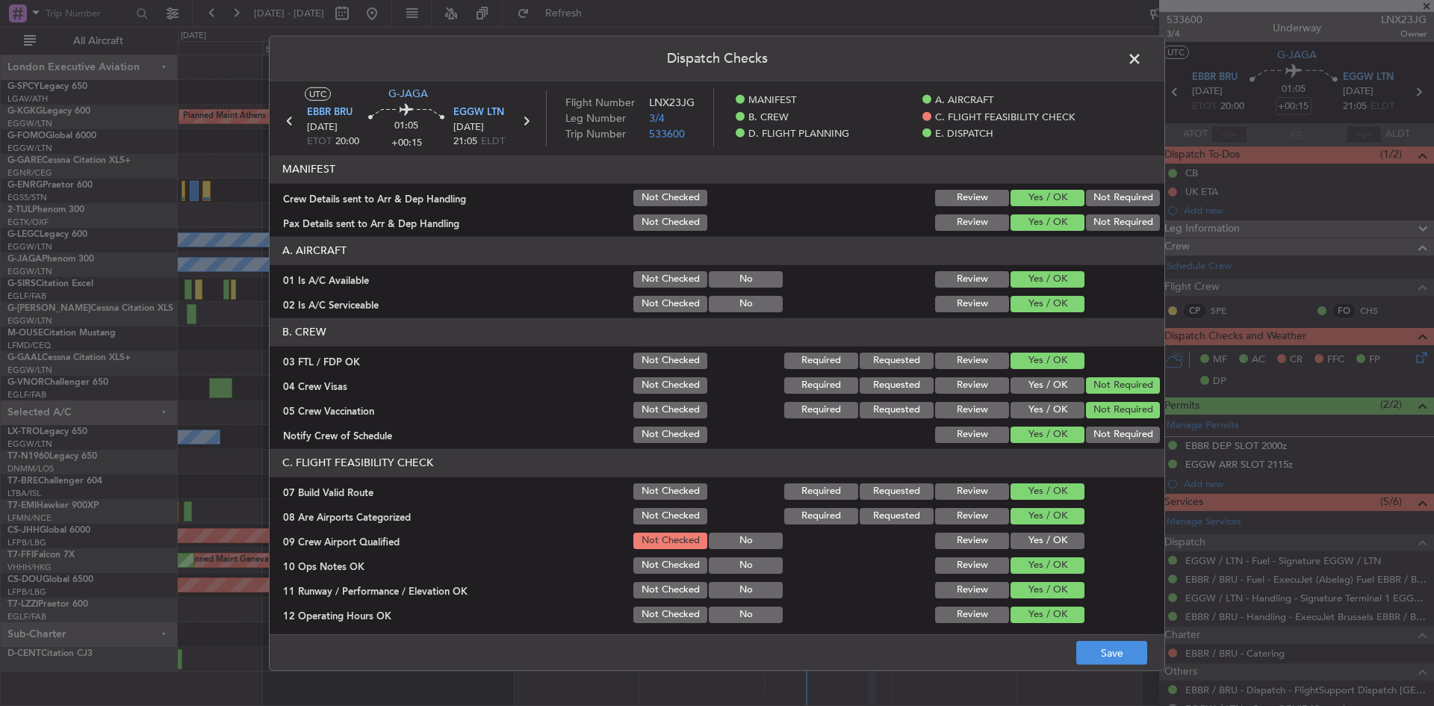
click at [1048, 533] on button "Yes / OK" at bounding box center [1047, 540] width 74 height 16
click at [1136, 656] on button "Save" at bounding box center [1111, 653] width 71 height 24
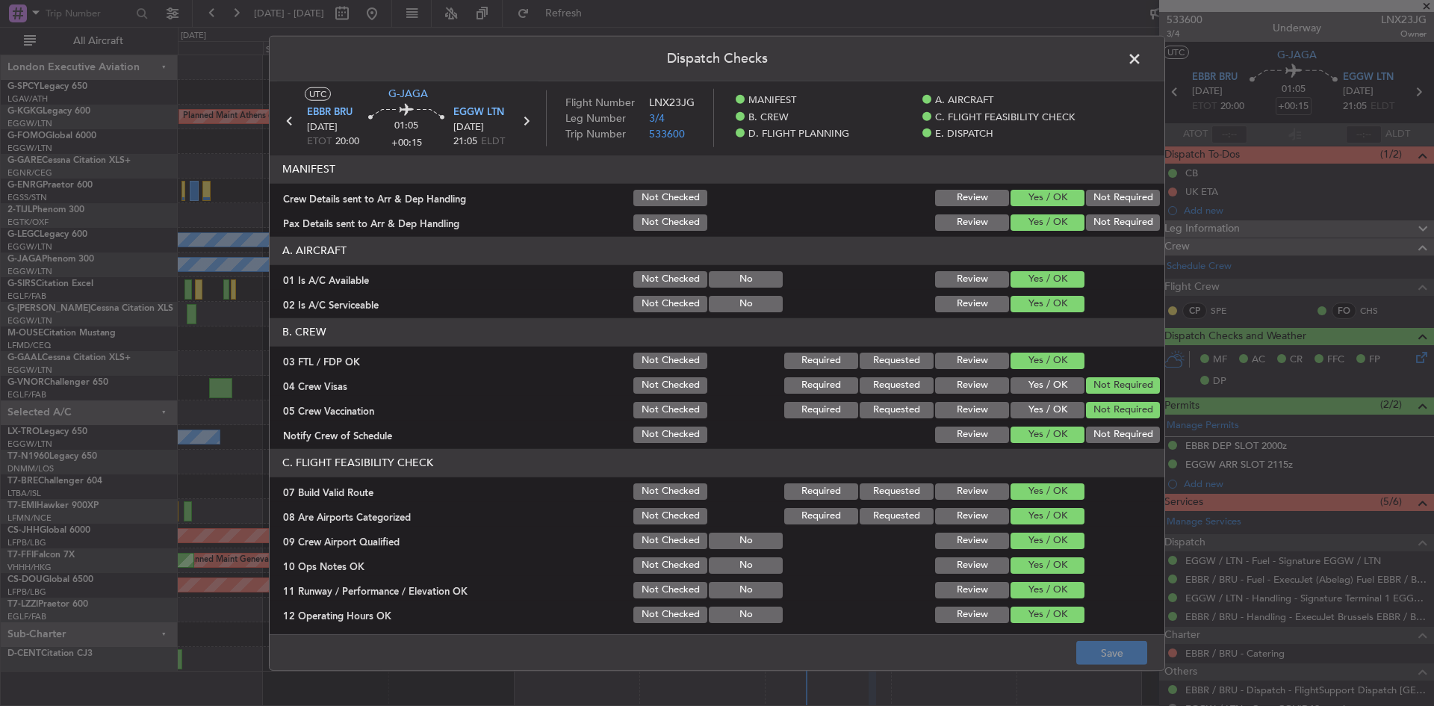
click at [1142, 58] on span at bounding box center [1142, 62] width 0 height 30
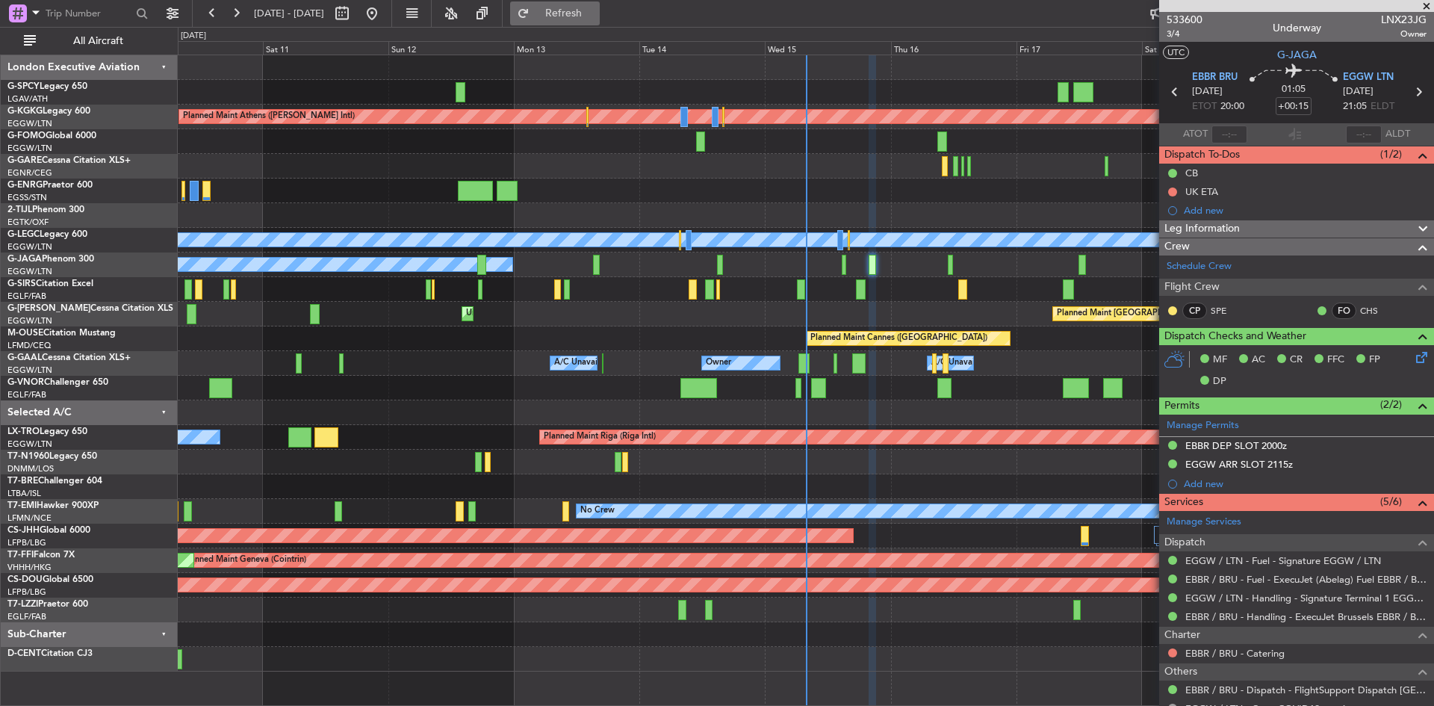
click at [580, 17] on span "Refresh" at bounding box center [563, 13] width 63 height 10
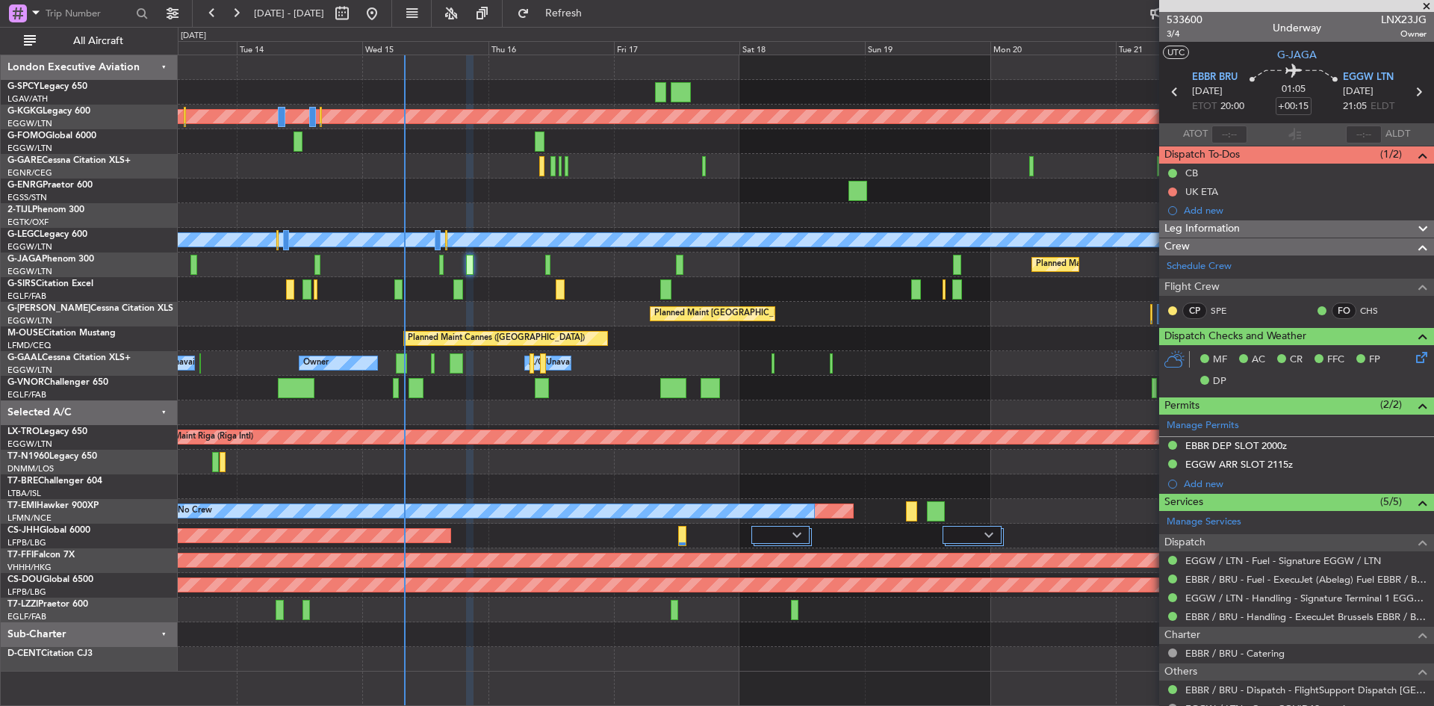
click at [517, 270] on div "Planned Maint Athens ([PERSON_NAME] Intl) Planned Maint [GEOGRAPHIC_DATA] ([GEO…" at bounding box center [805, 363] width 1255 height 616
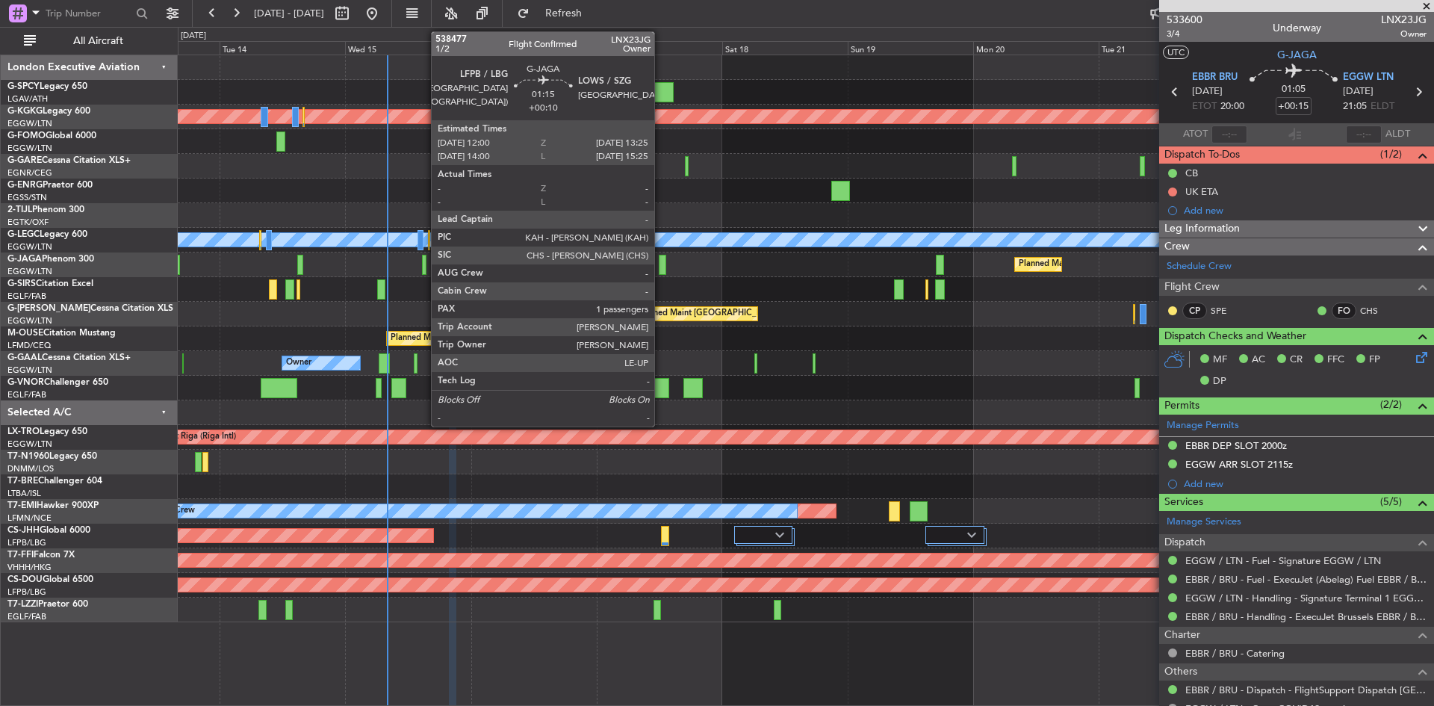
click at [661, 261] on div at bounding box center [662, 265] width 7 height 20
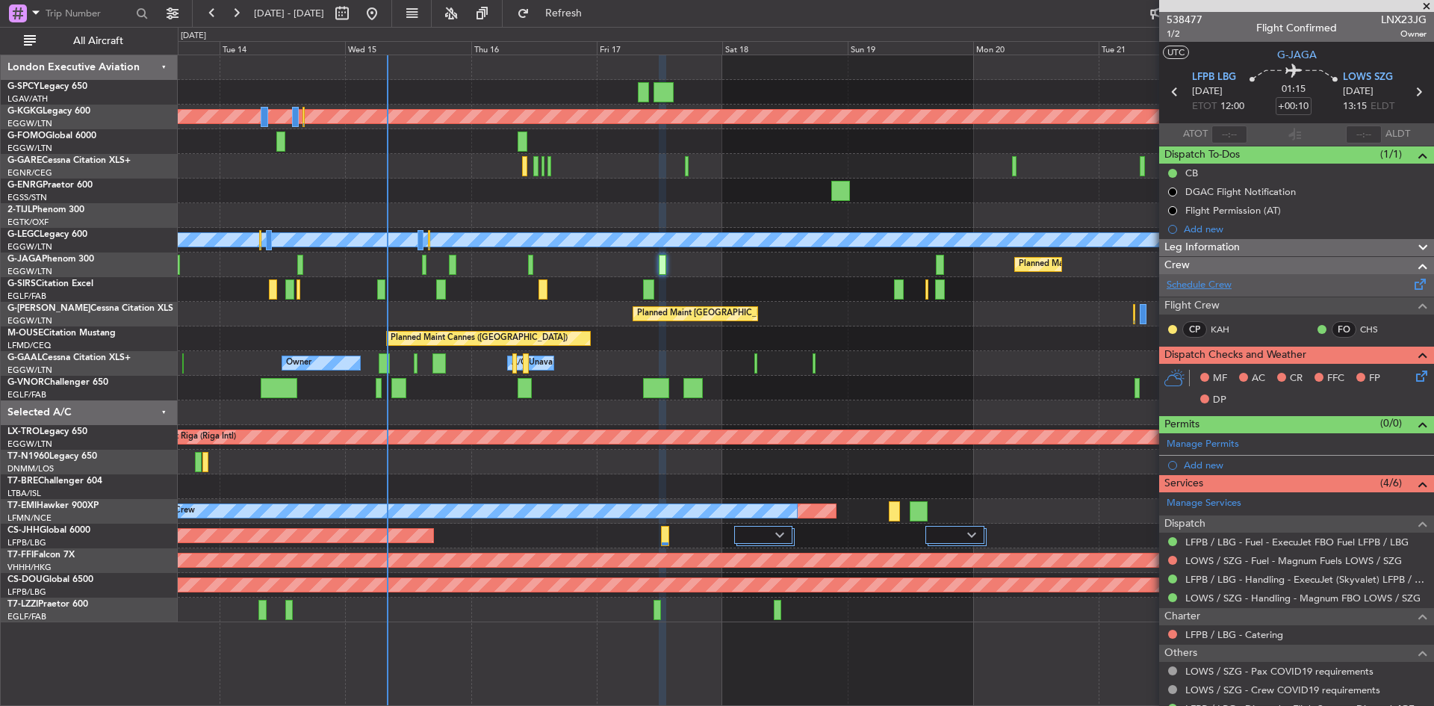
click at [1210, 290] on link "Schedule Crew" at bounding box center [1198, 285] width 65 height 15
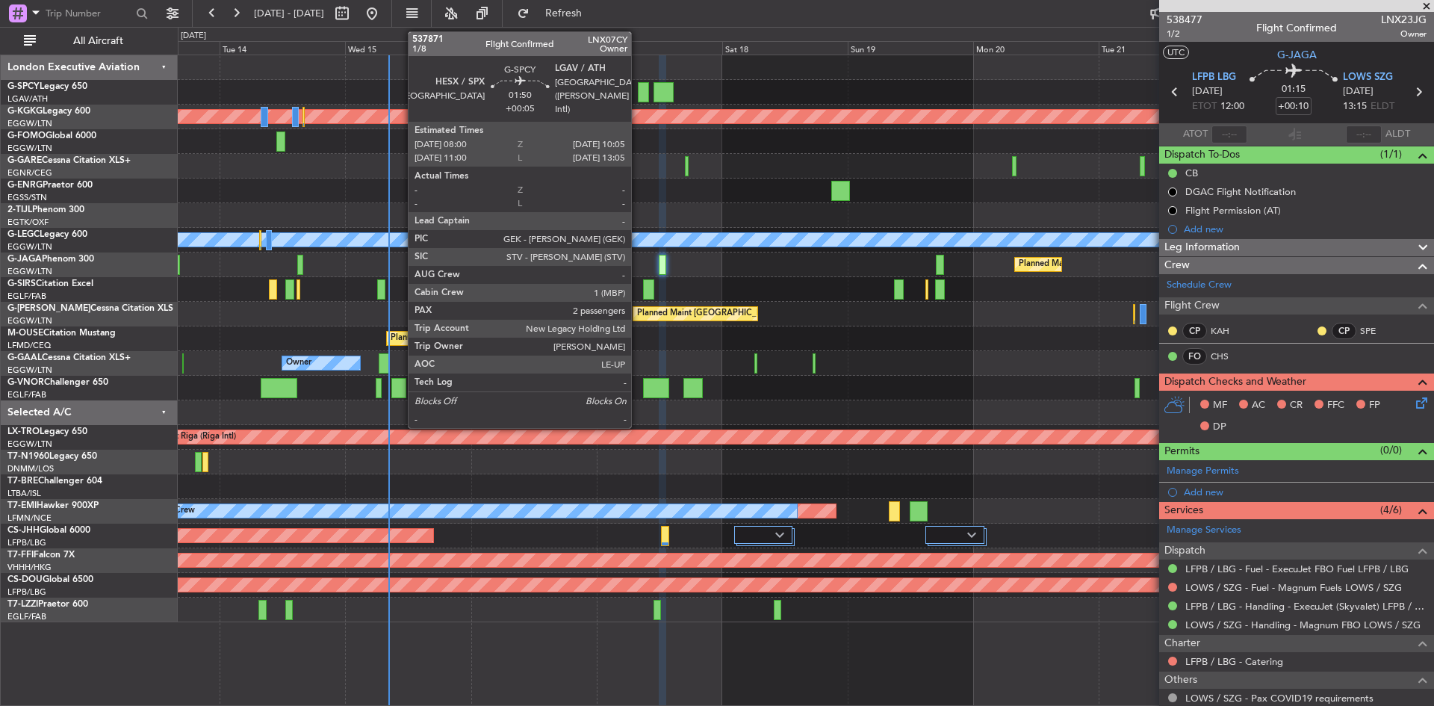
click at [638, 96] on div at bounding box center [643, 92] width 11 height 20
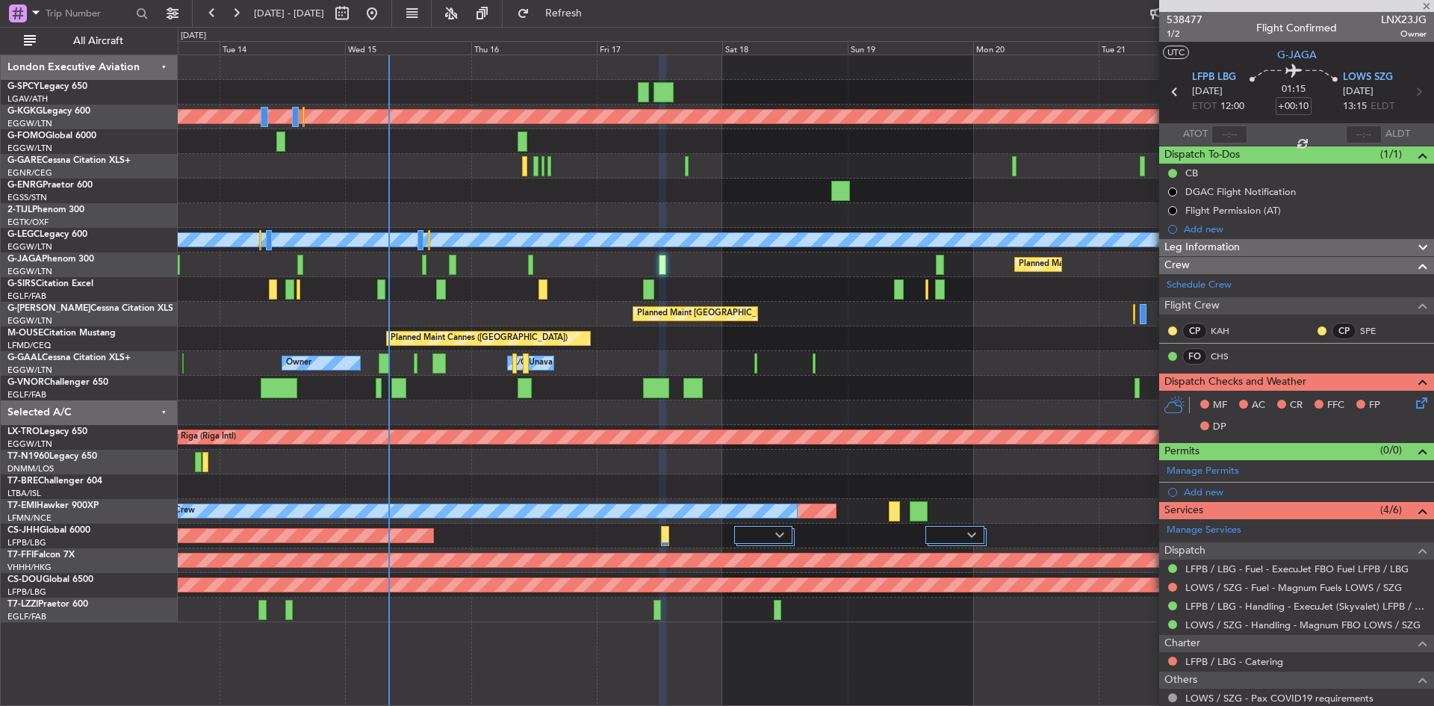
type input "+00:05"
type input "2"
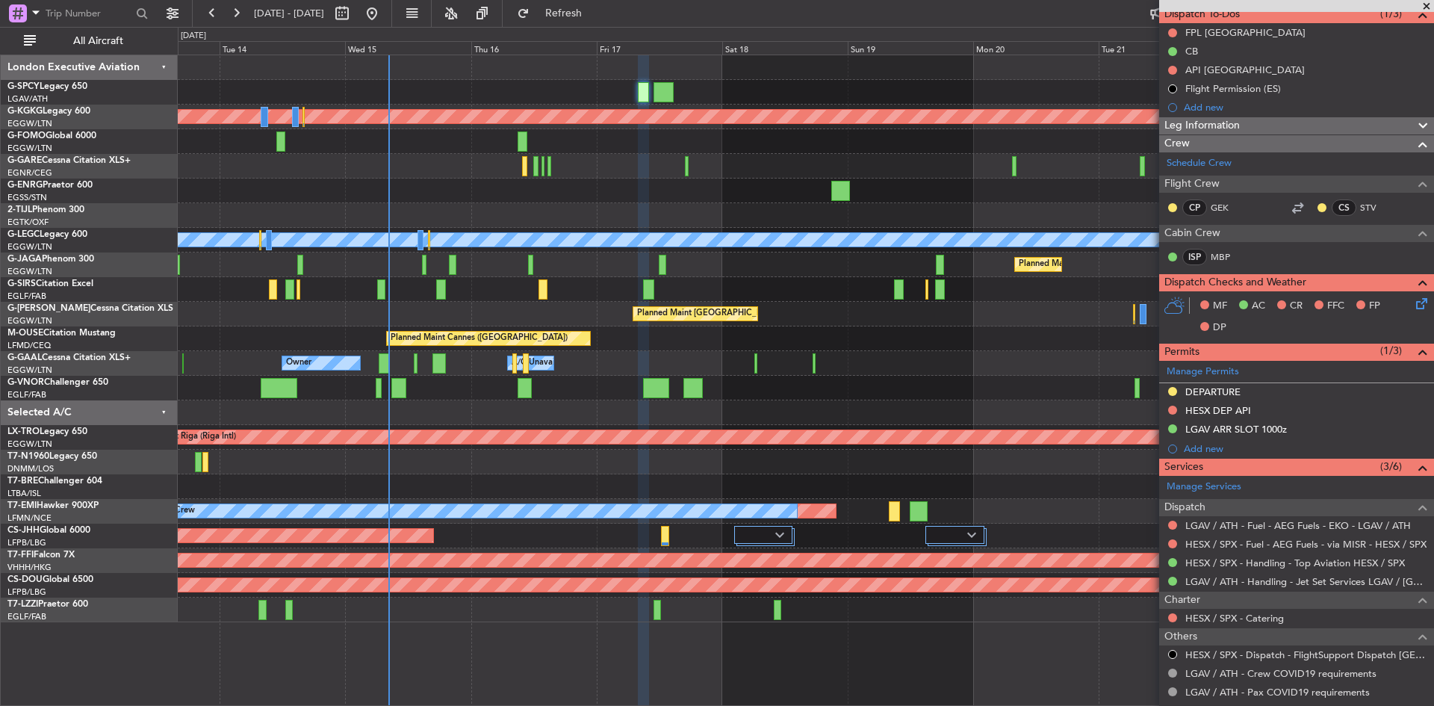
scroll to position [140, 0]
click at [1225, 208] on link "GEK" at bounding box center [1228, 208] width 34 height 13
click at [1218, 205] on link "GEK" at bounding box center [1228, 208] width 34 height 13
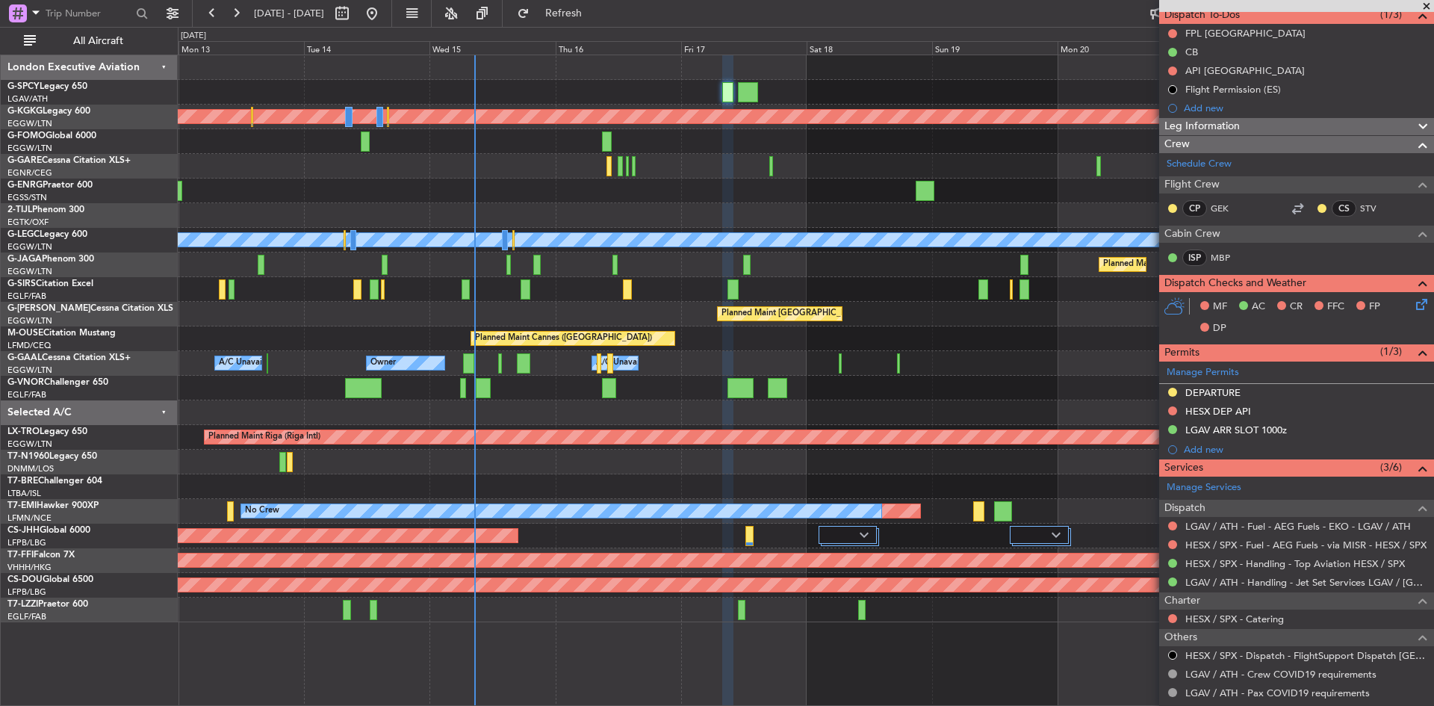
click at [577, 186] on div at bounding box center [805, 190] width 1255 height 25
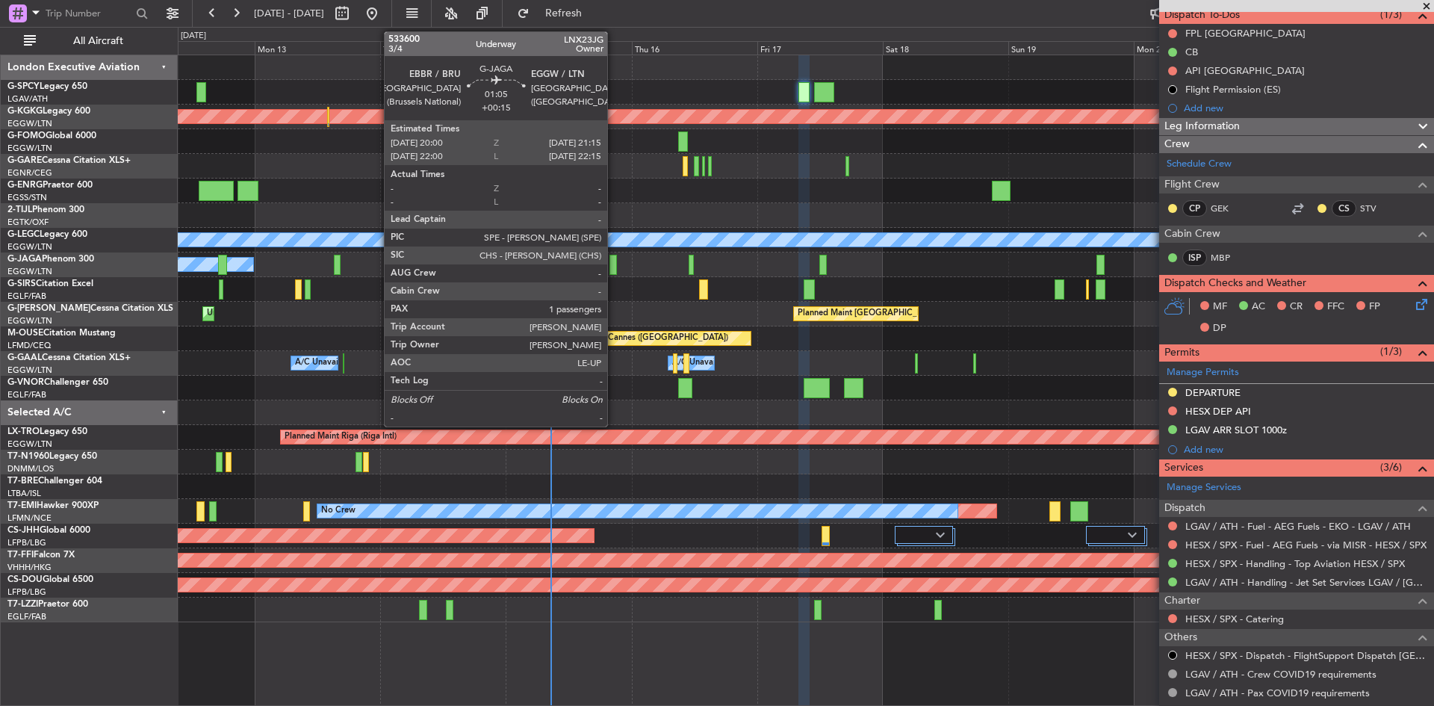
click at [614, 270] on div at bounding box center [612, 265] width 7 height 20
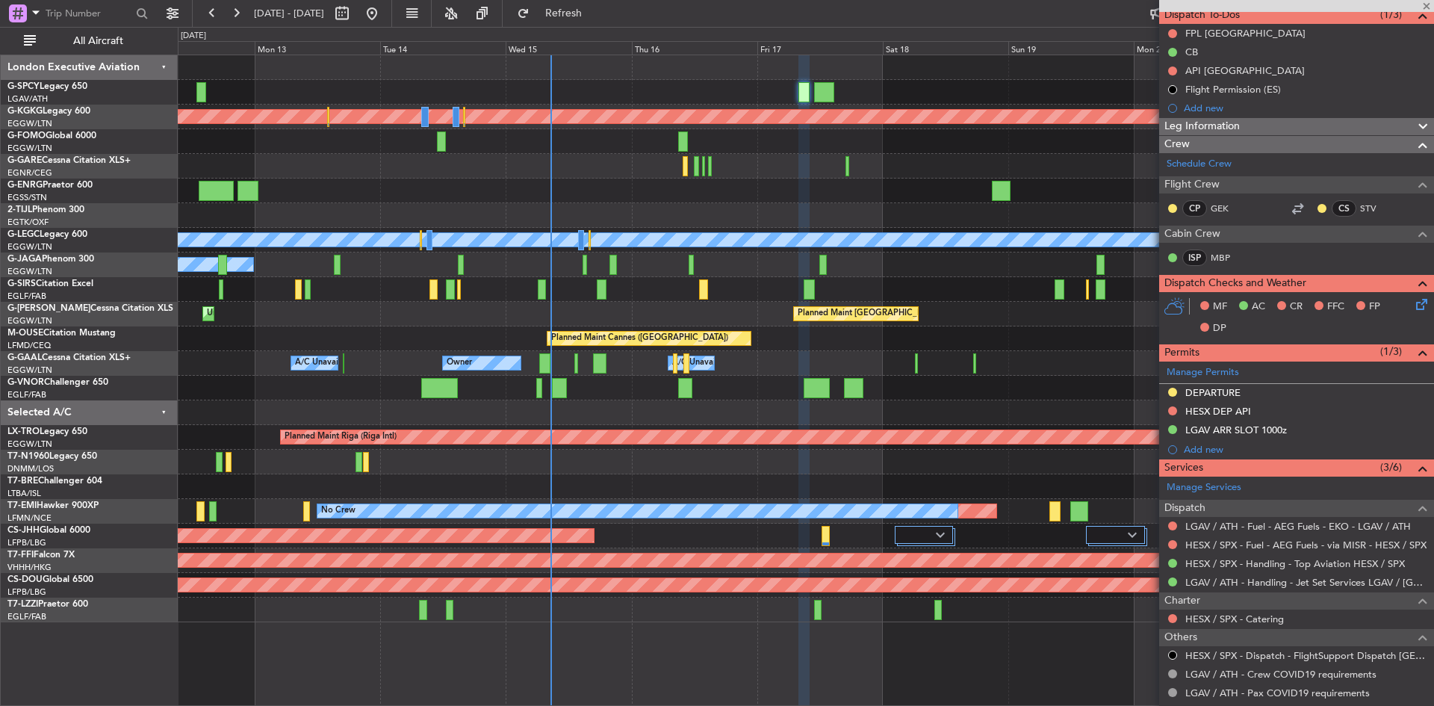
type input "+00:15"
type input "1"
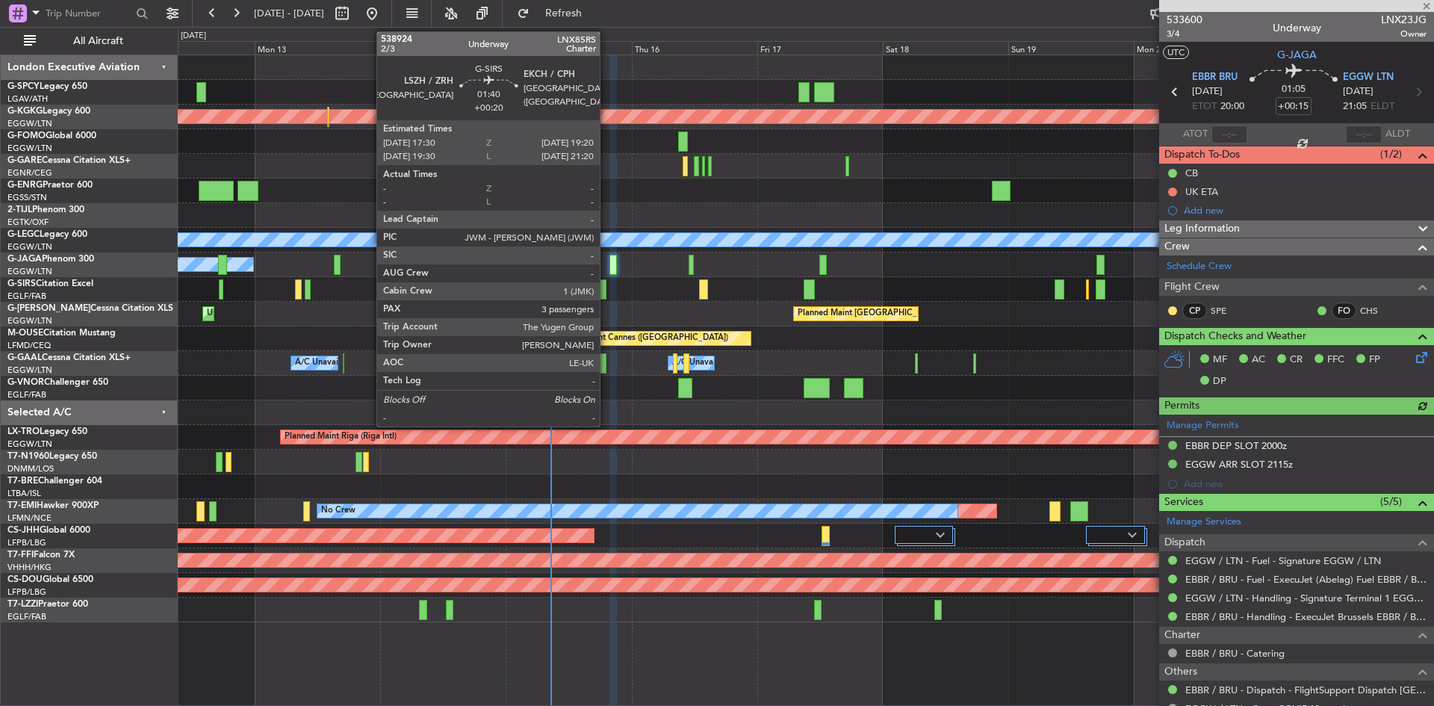
click at [606, 288] on div at bounding box center [602, 289] width 10 height 20
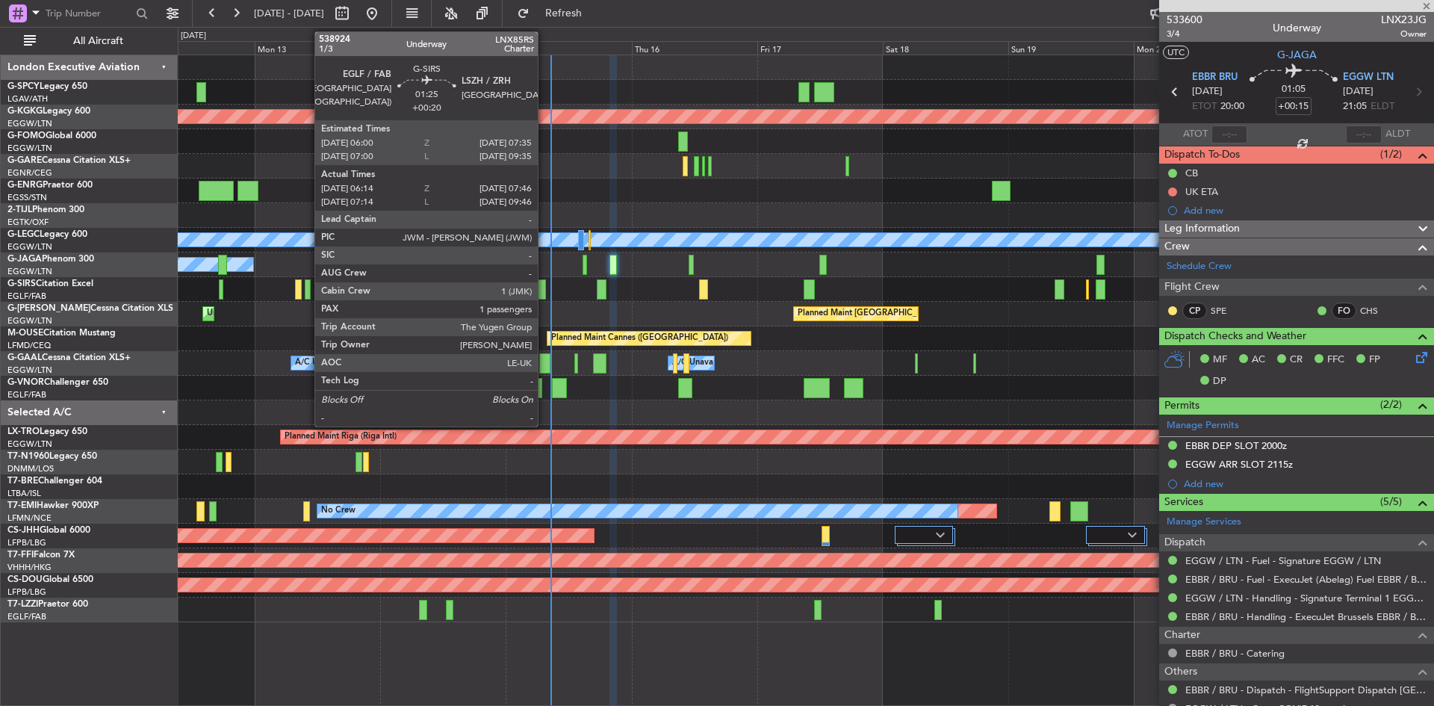
type input "+00:20"
type input "3"
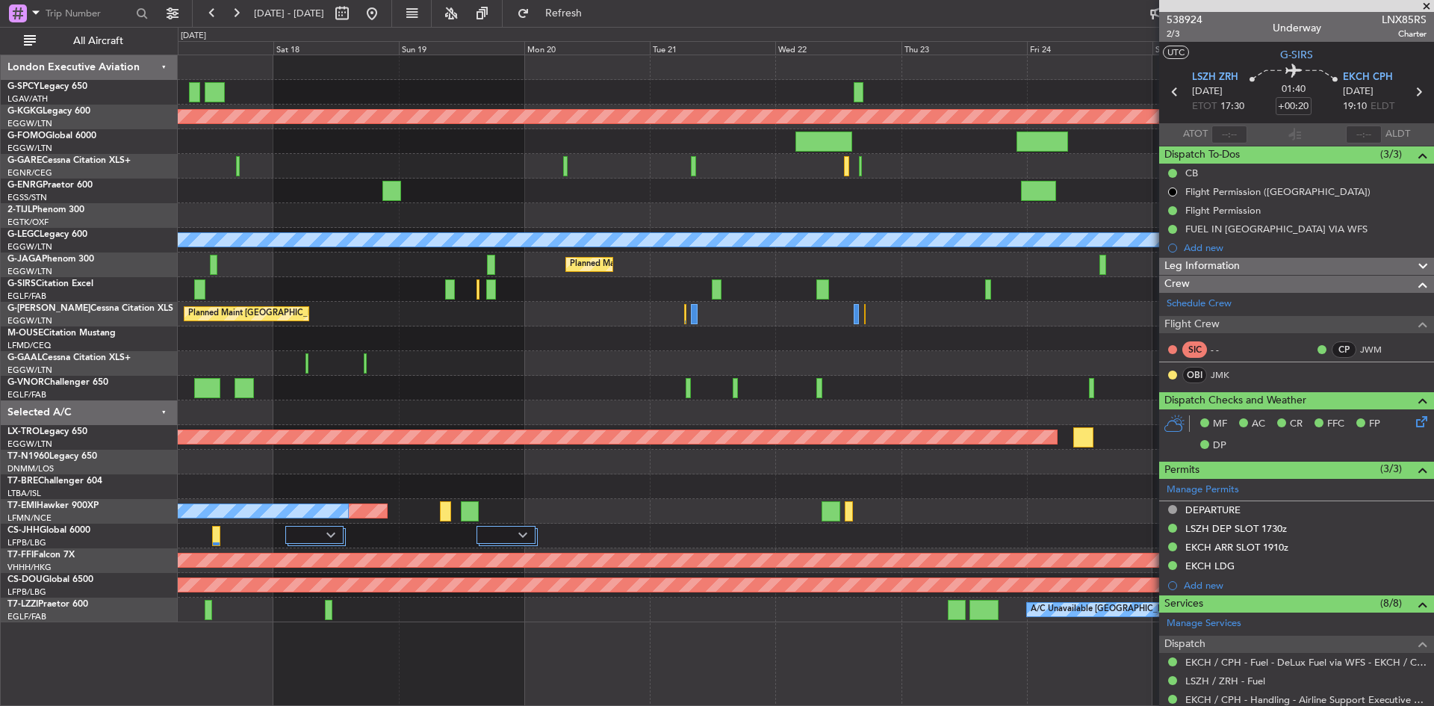
click at [569, 333] on div "Planned Maint Athens ([PERSON_NAME] Intl) Planned Maint [GEOGRAPHIC_DATA] ([GEO…" at bounding box center [805, 338] width 1255 height 567
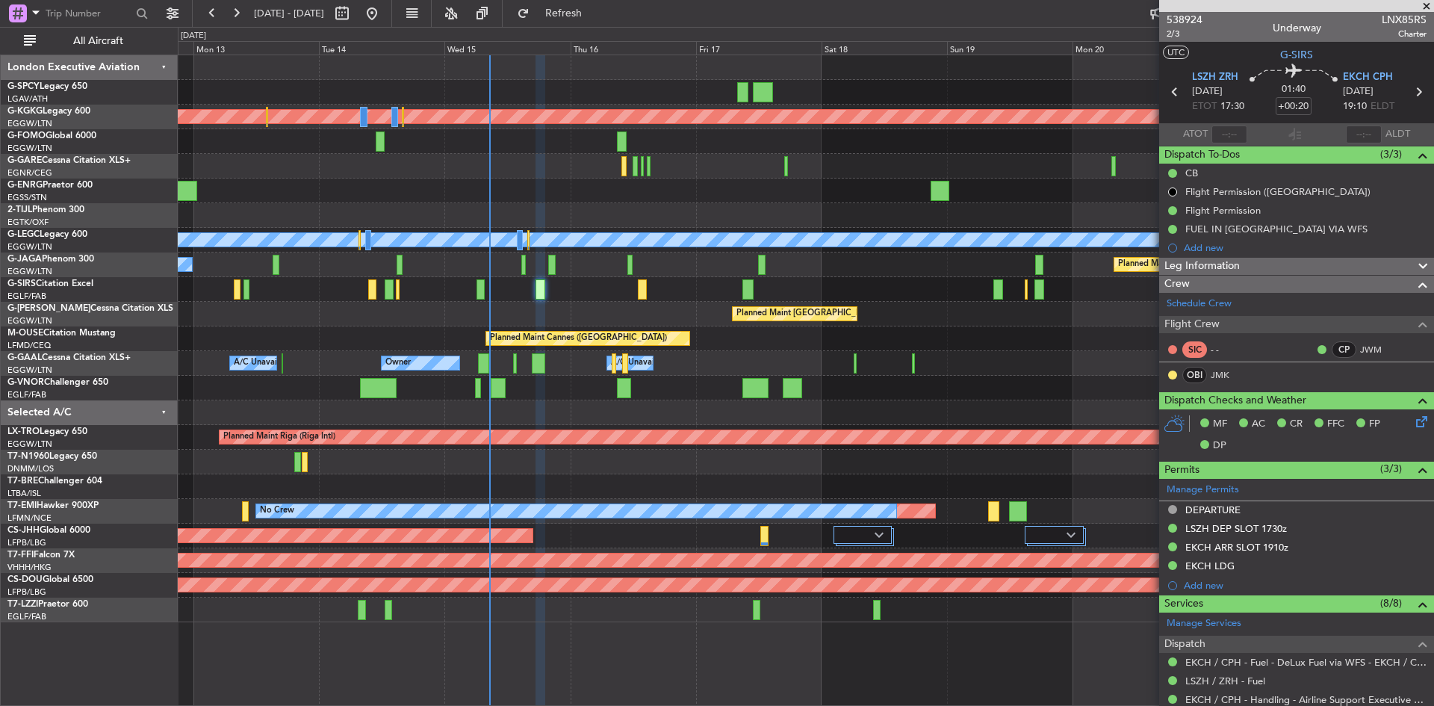
click at [741, 398] on div "Planned Maint Athens ([PERSON_NAME] Intl) Planned Maint [GEOGRAPHIC_DATA] ([GEO…" at bounding box center [805, 338] width 1255 height 567
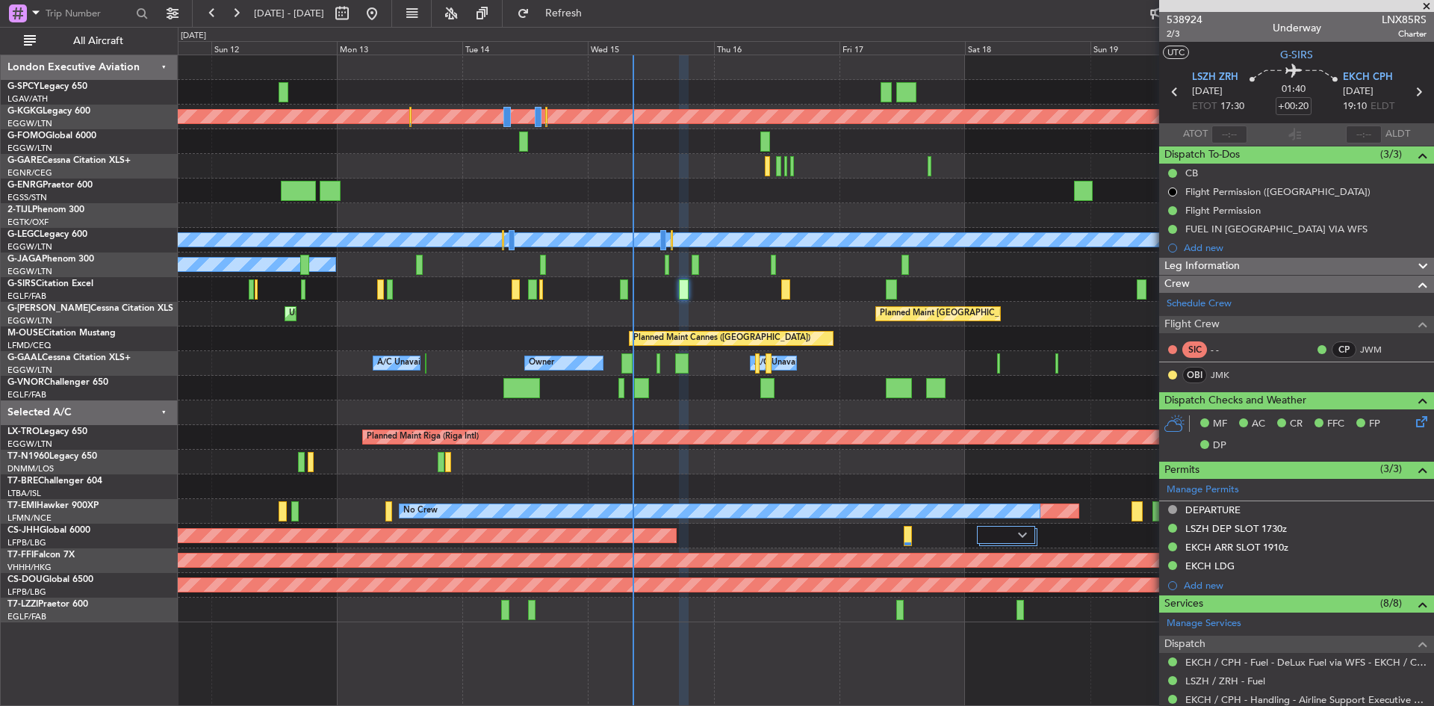
click at [718, 428] on div "Planned Maint Athens ([PERSON_NAME] Intl) Planned Maint [GEOGRAPHIC_DATA] ([GEO…" at bounding box center [805, 338] width 1255 height 567
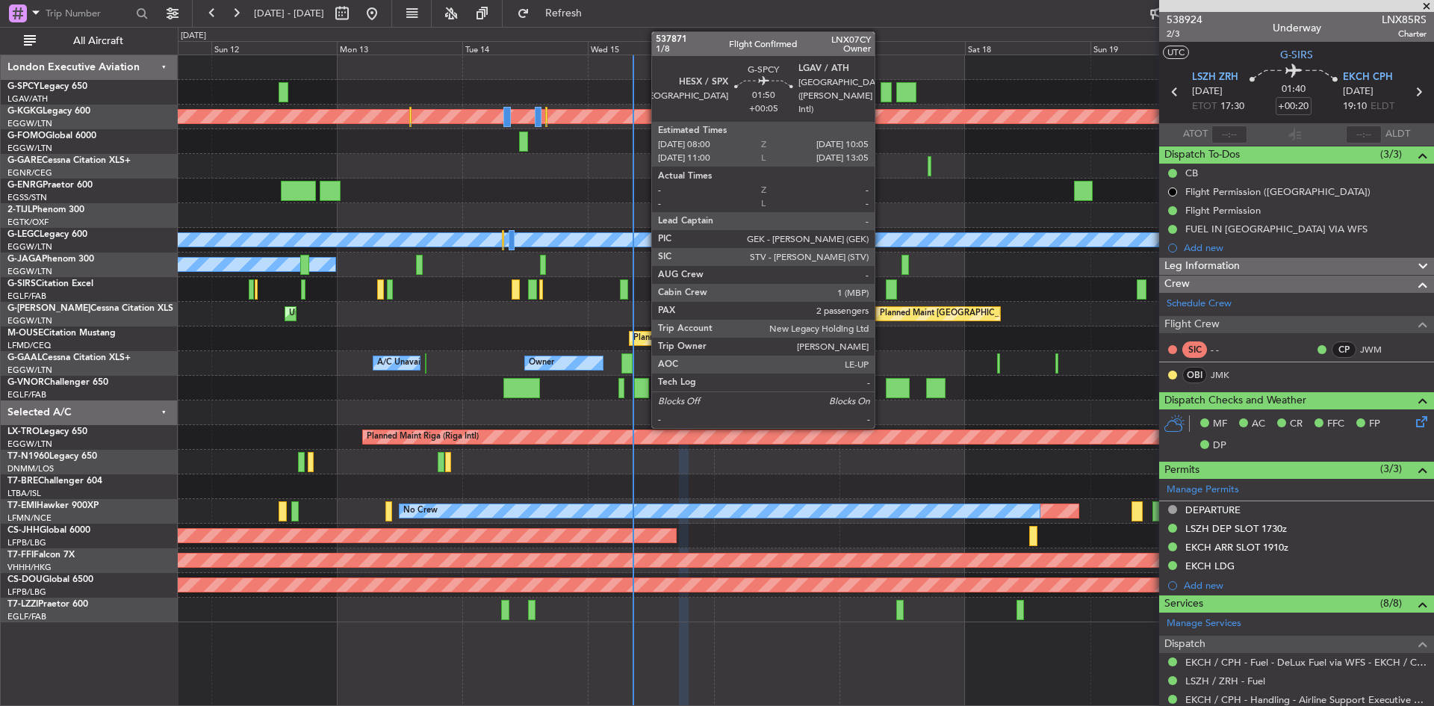
click at [881, 92] on div at bounding box center [885, 92] width 11 height 20
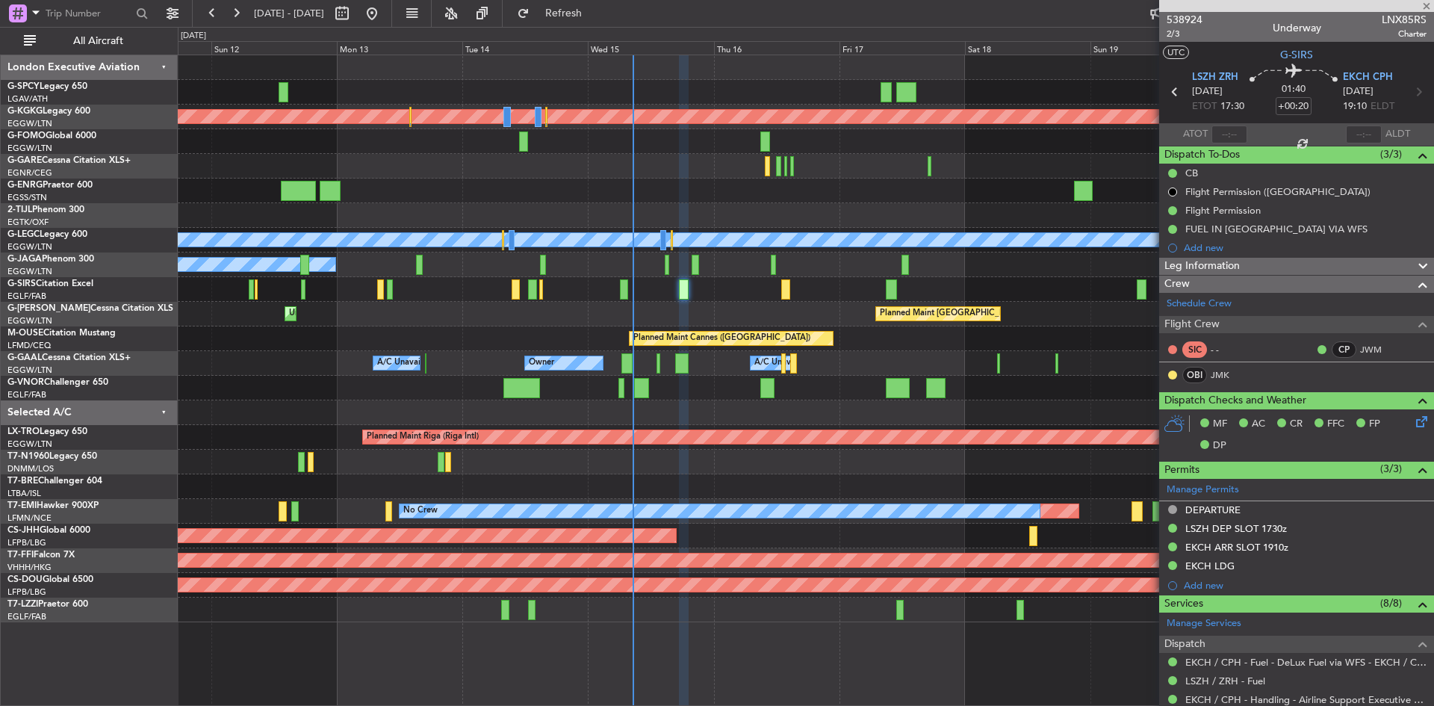
type input "+00:05"
type input "2"
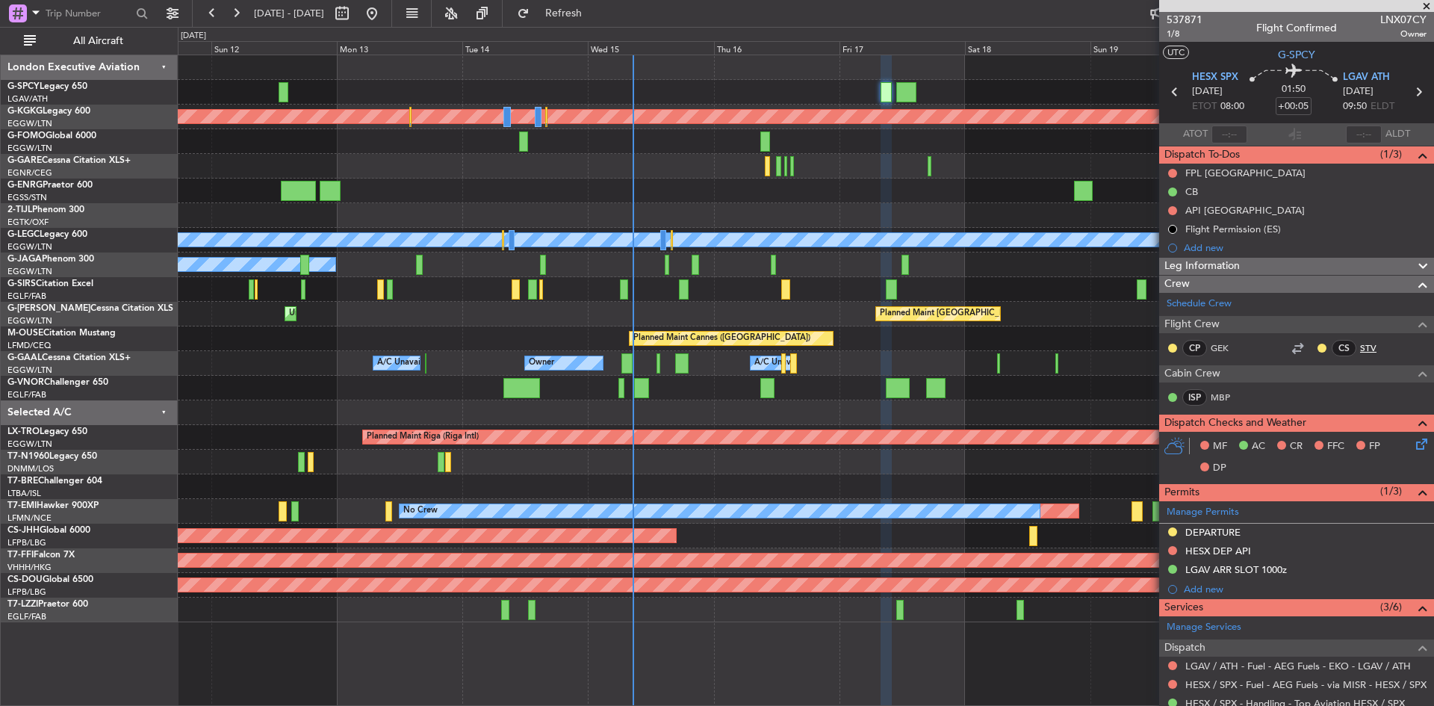
click at [1361, 346] on link "STV" at bounding box center [1377, 347] width 34 height 13
